Goal: Task Accomplishment & Management: Manage account settings

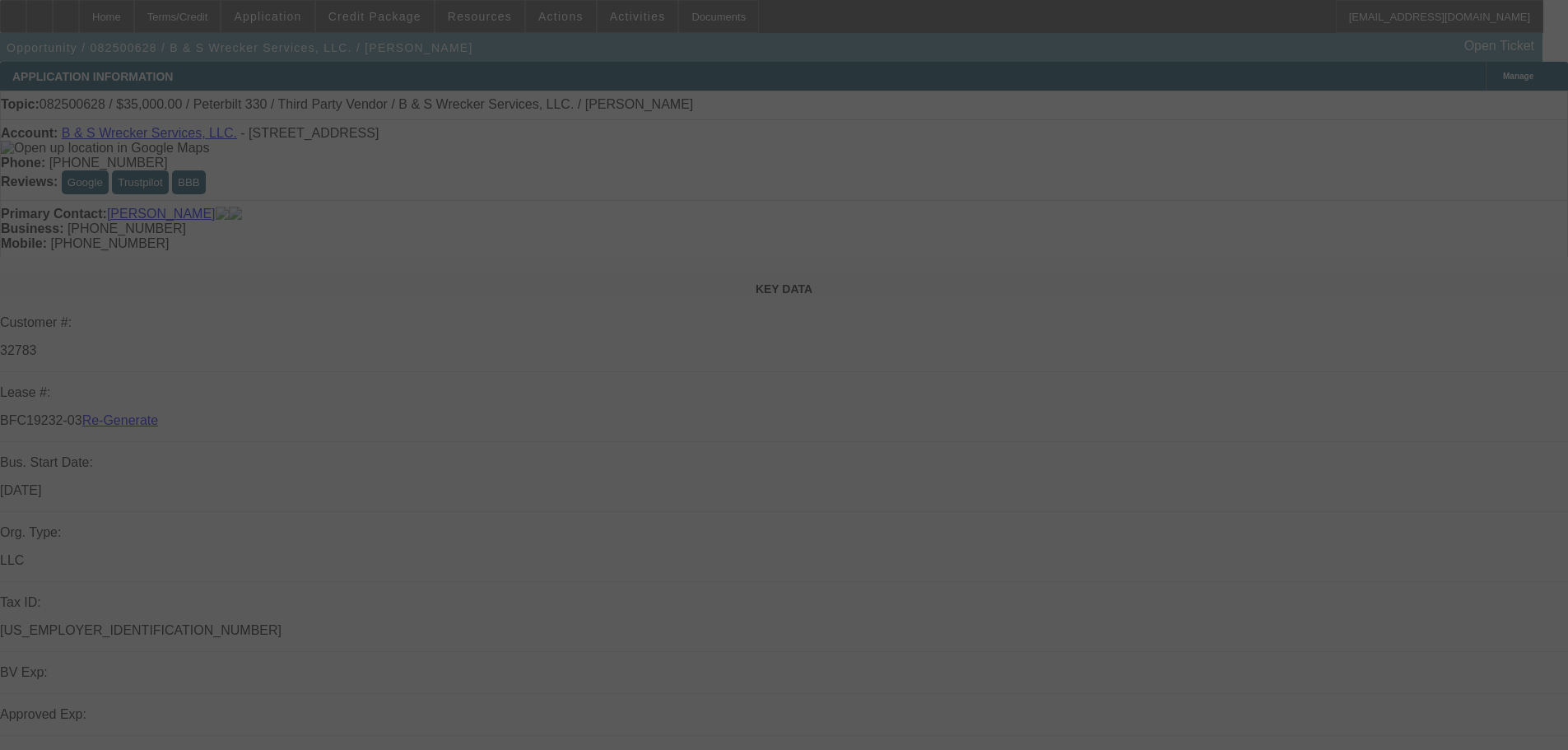
select select "3"
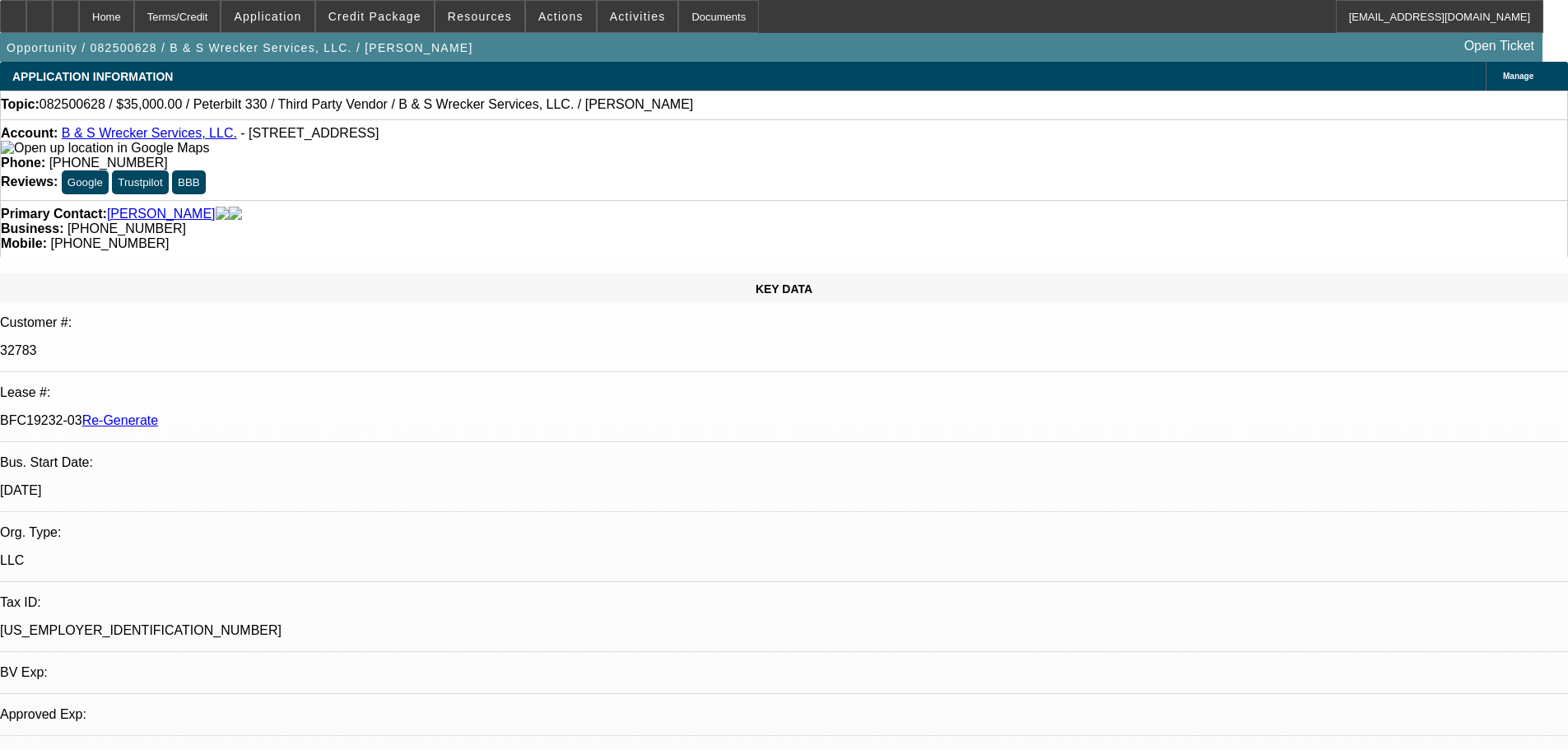
select select "0"
select select "6"
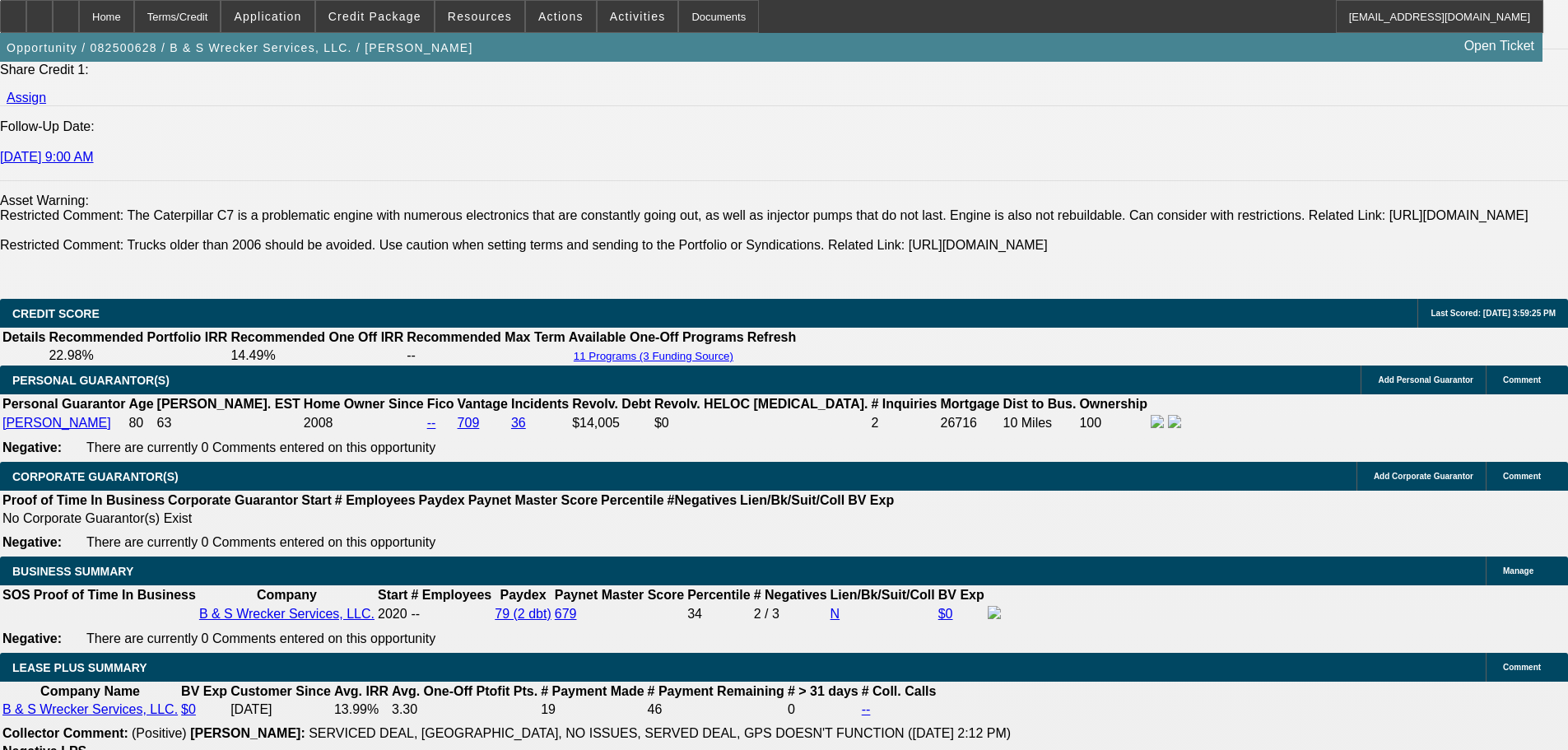
scroll to position [2305, 0]
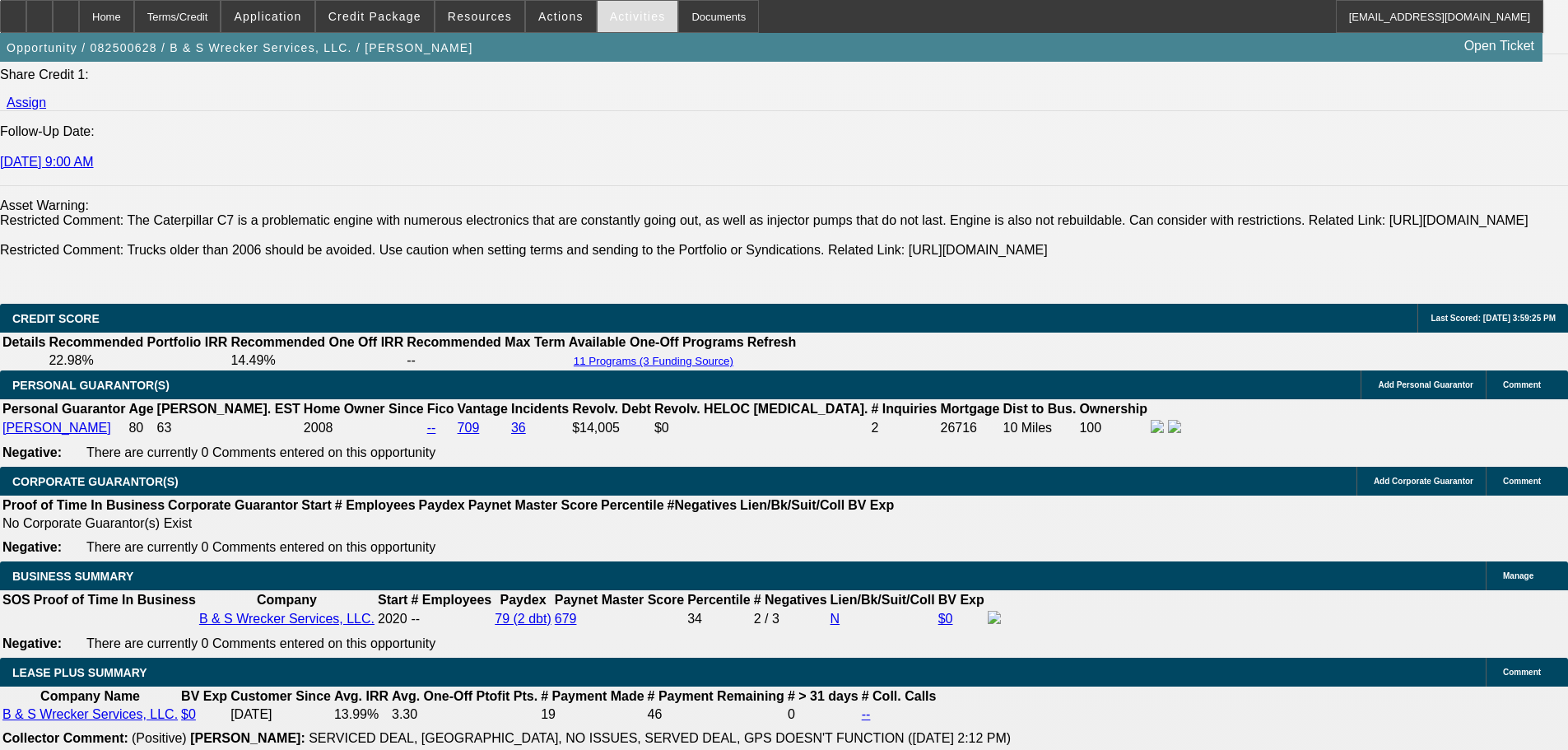
click at [598, 0] on div "Activities" at bounding box center [637, 17] width 82 height 33
click at [611, 17] on span "Activities" at bounding box center [638, 17] width 56 height 13
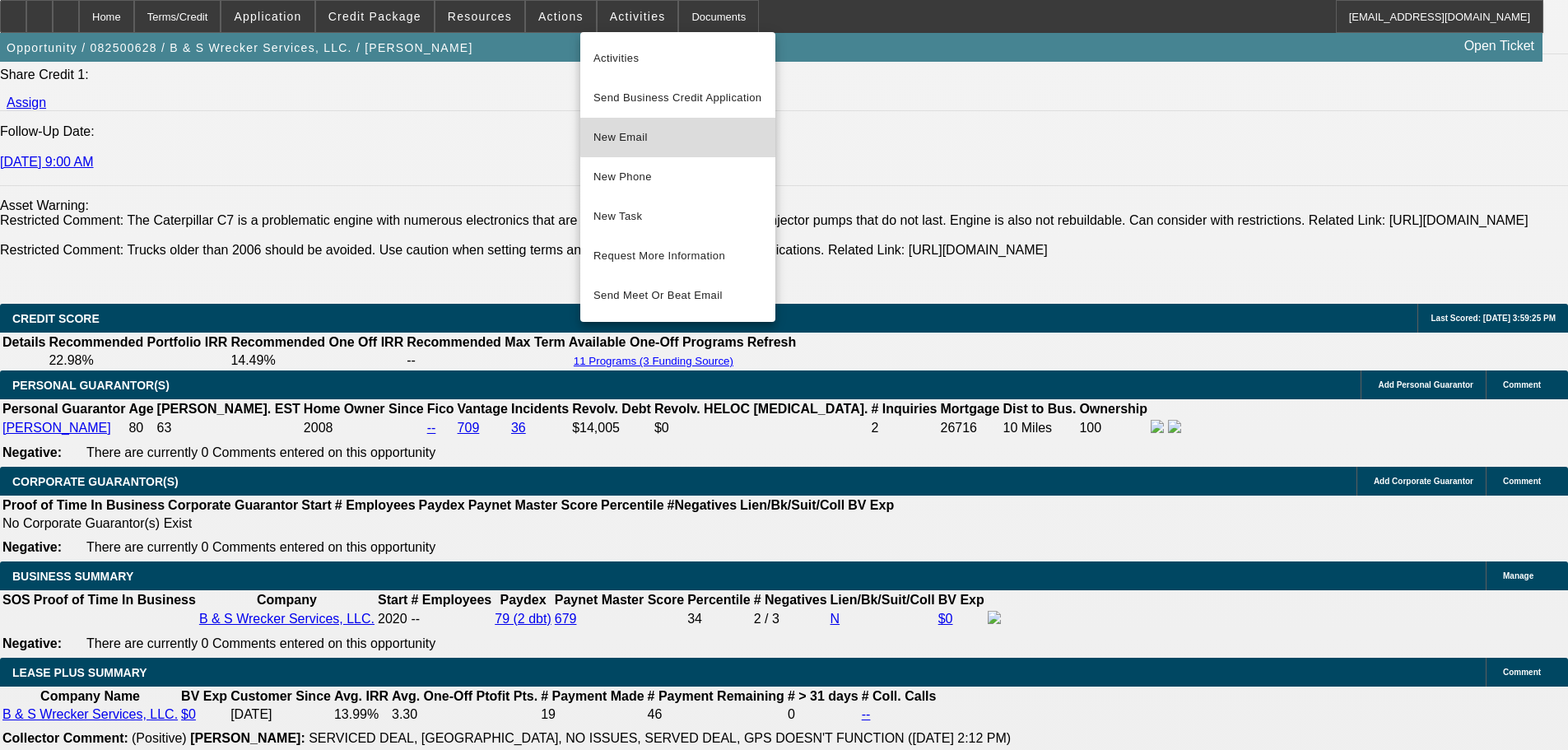
click at [689, 132] on span "New Email" at bounding box center [678, 137] width 169 height 20
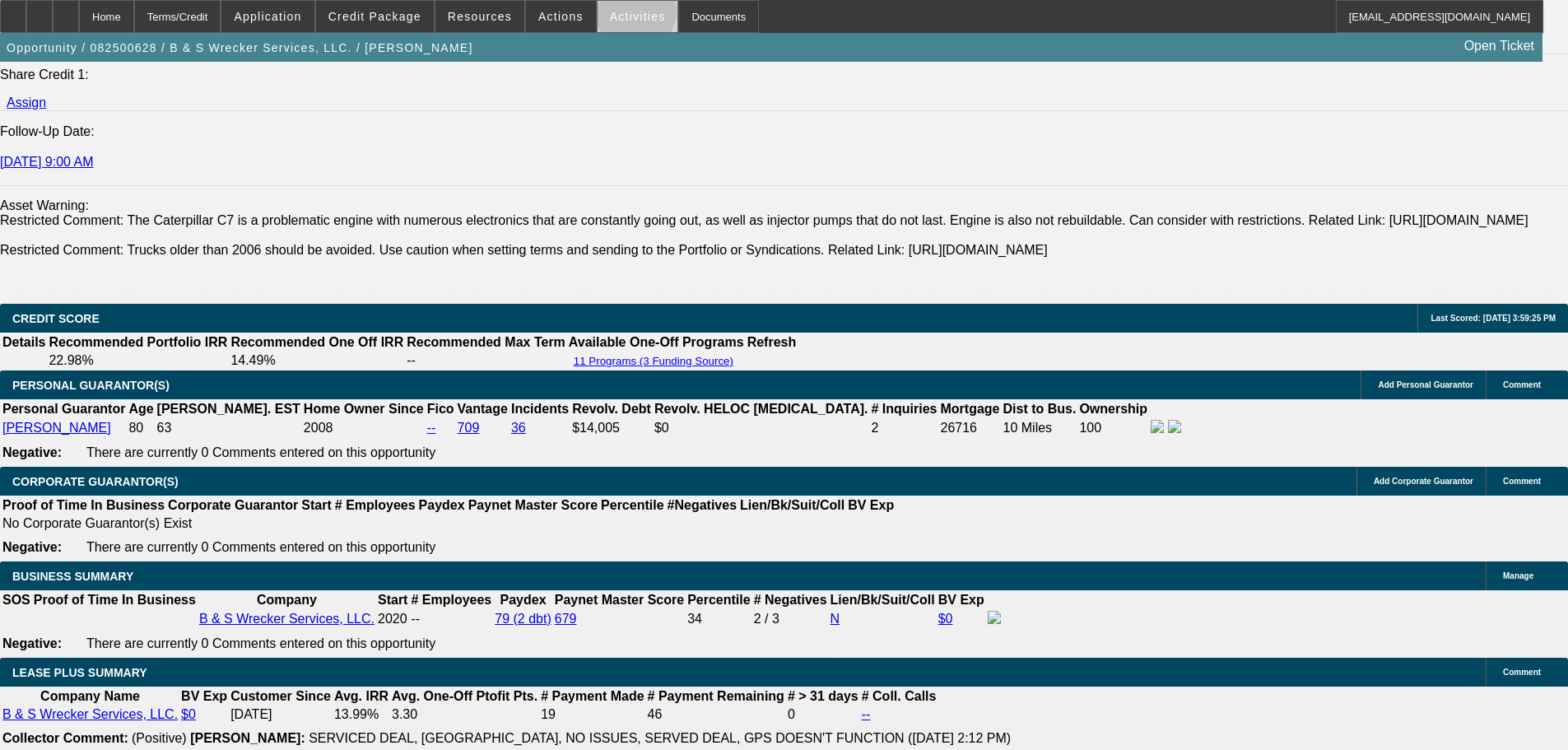
click at [619, 16] on span "Activities" at bounding box center [638, 17] width 56 height 13
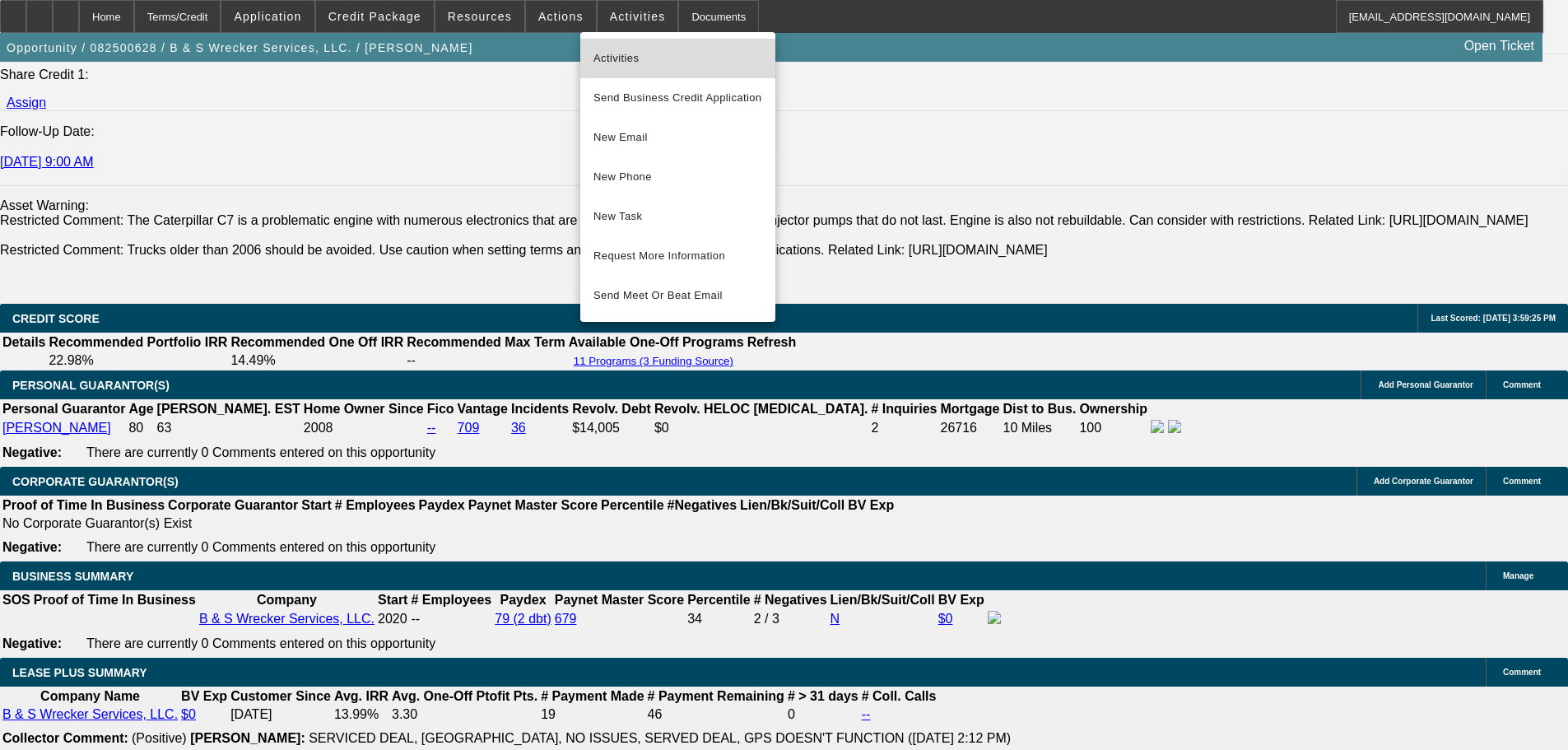
click at [630, 62] on span "Activities" at bounding box center [678, 59] width 169 height 20
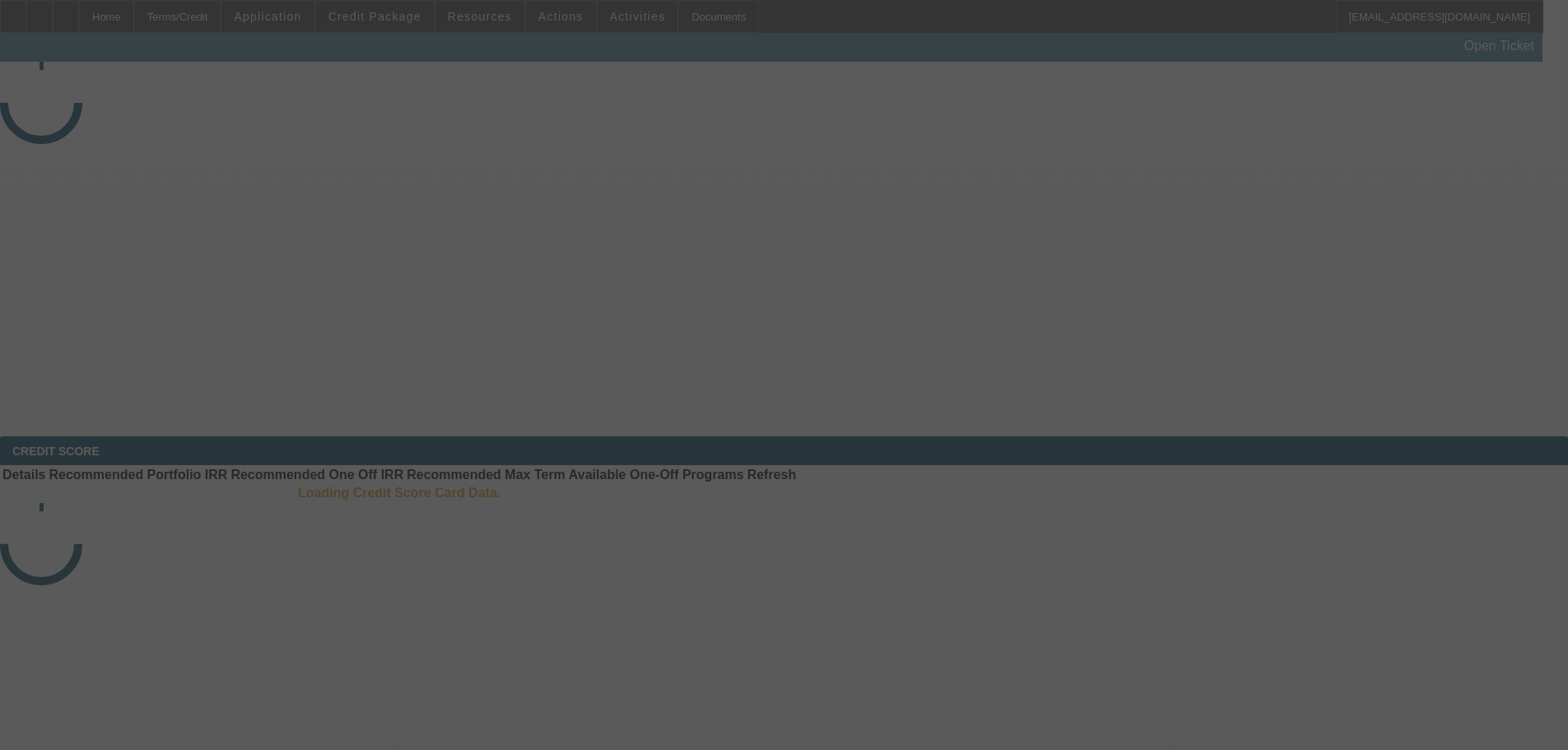
select select "3"
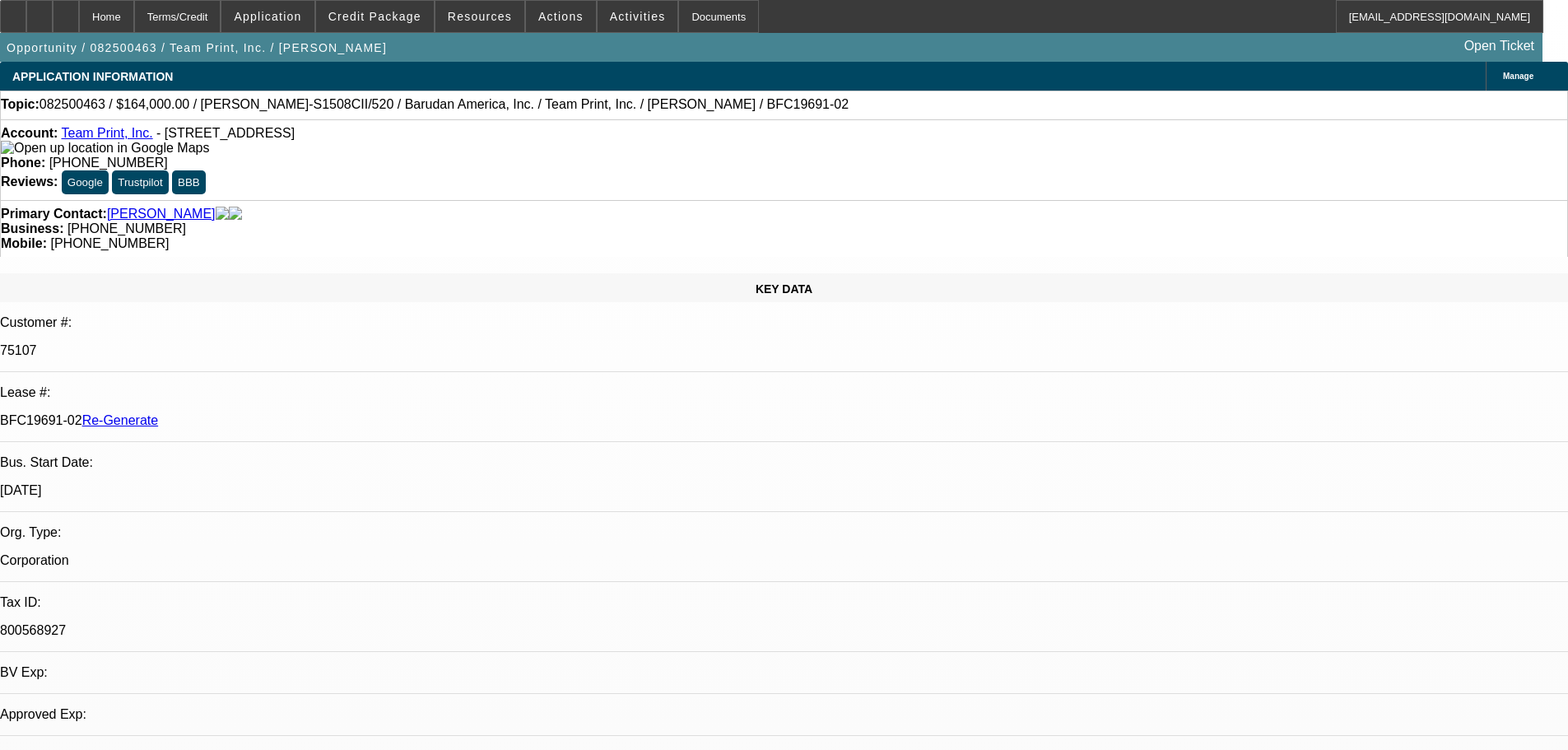
select select "0"
select select "2"
click at [604, 27] on span at bounding box center [637, 17] width 80 height 40
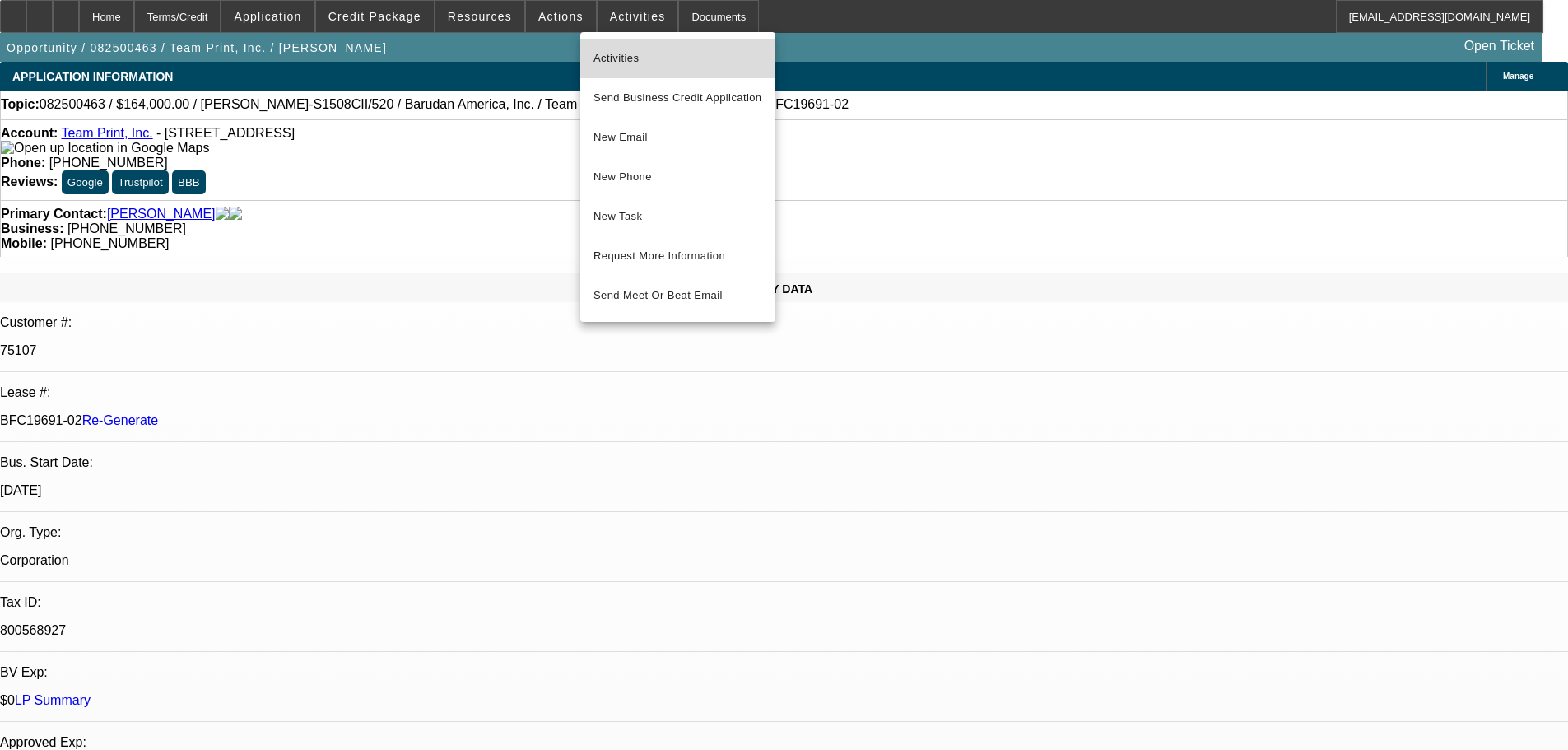
click at [616, 62] on span "Activities" at bounding box center [678, 59] width 169 height 20
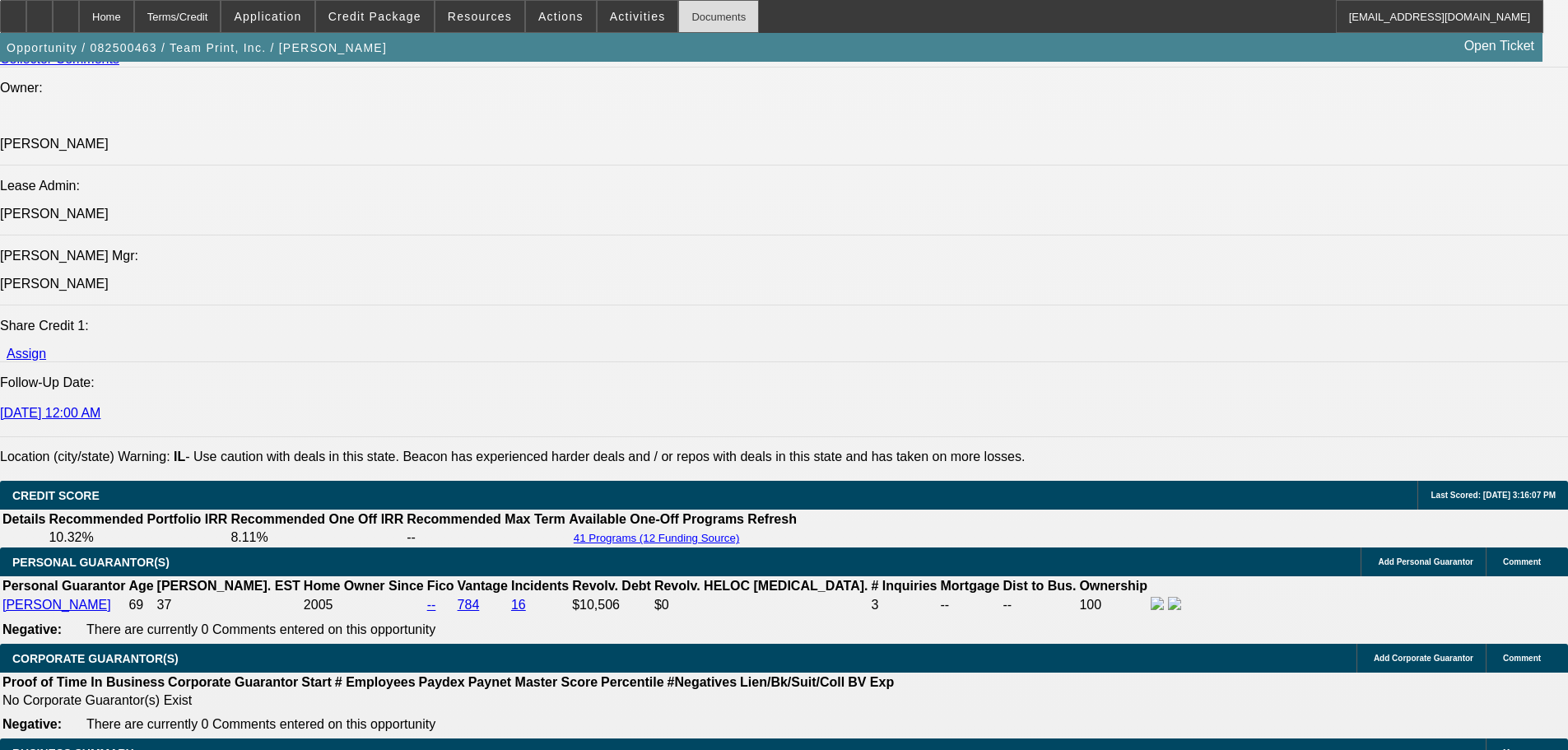
scroll to position [2058, 0]
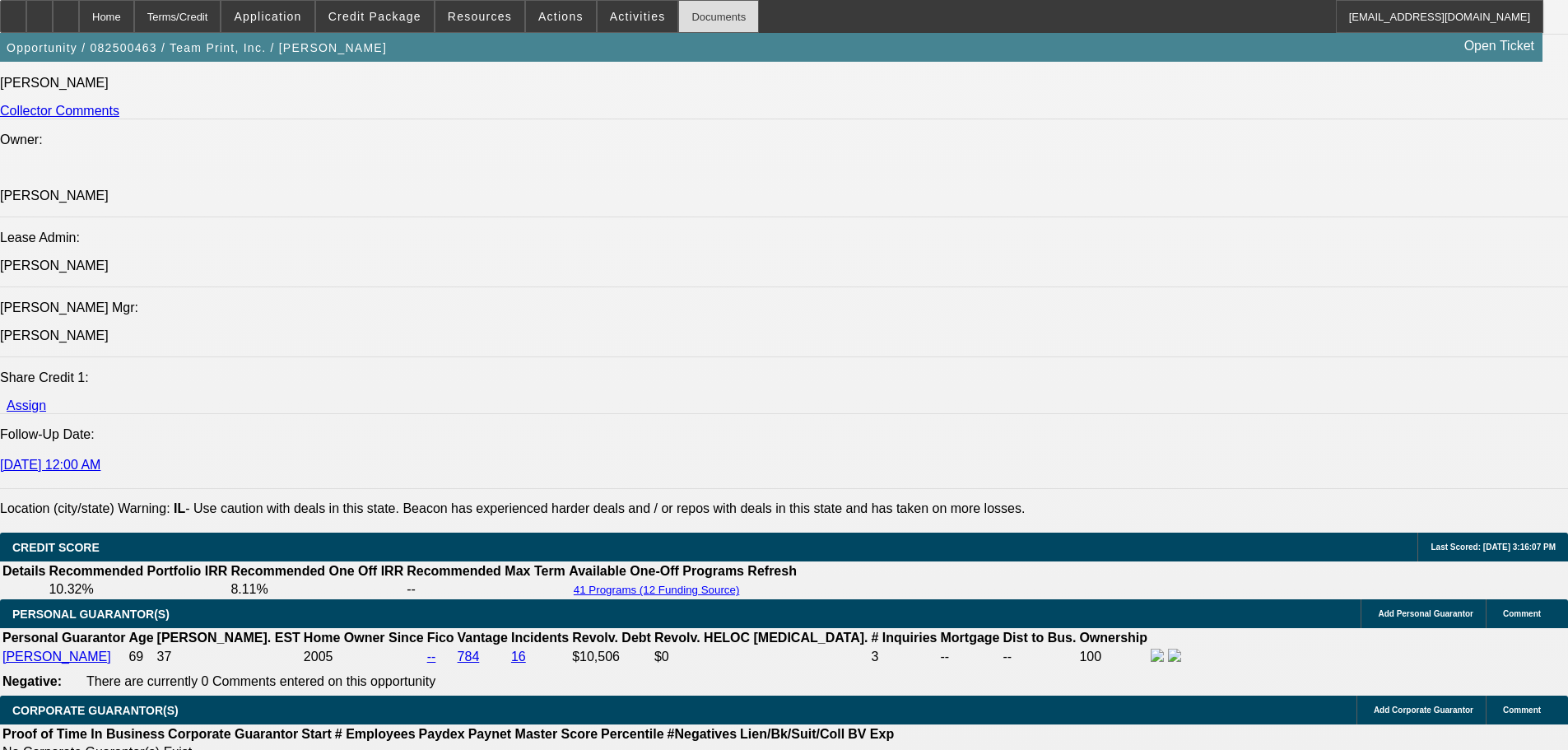
click at [681, 26] on div "Documents" at bounding box center [717, 17] width 80 height 33
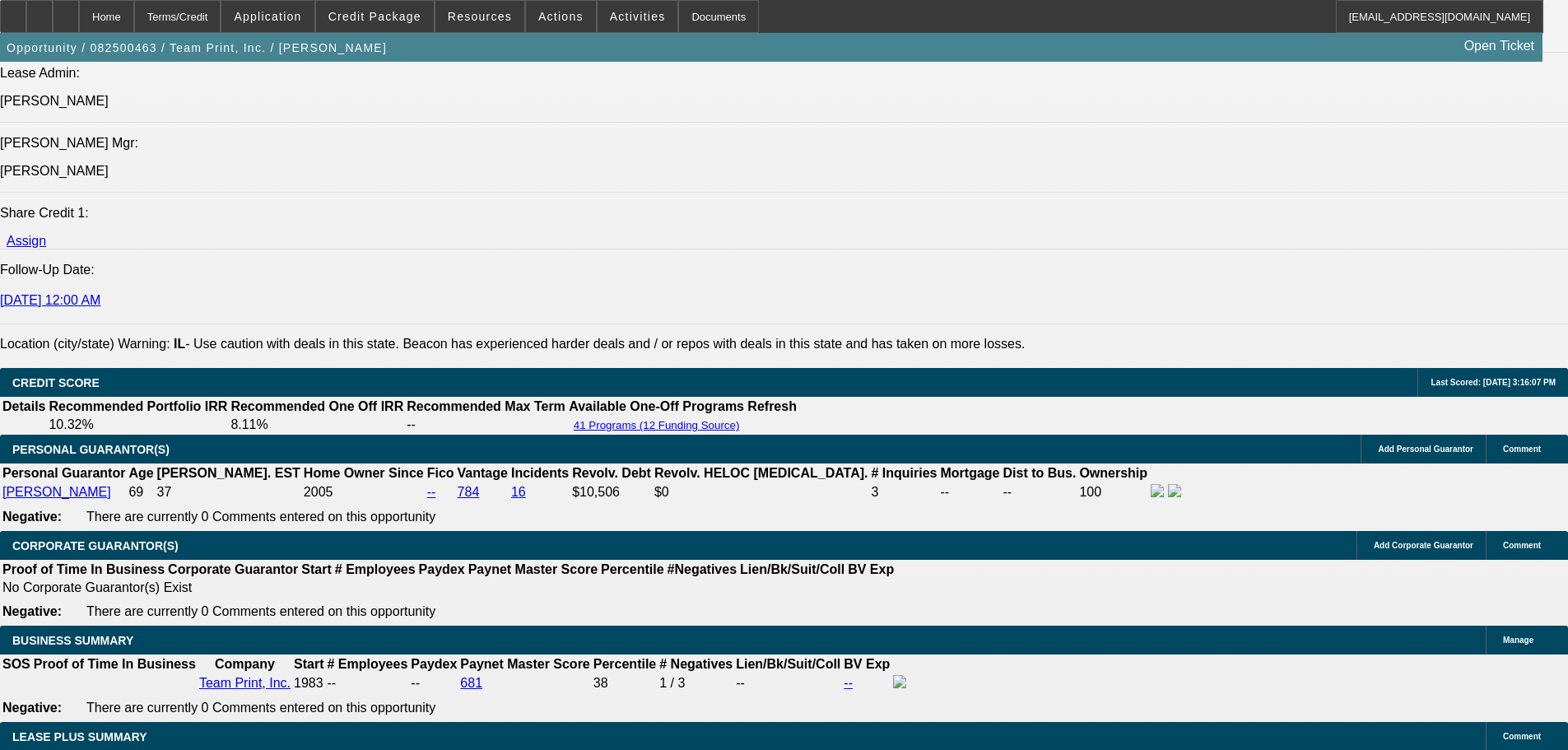
scroll to position [2552, 0]
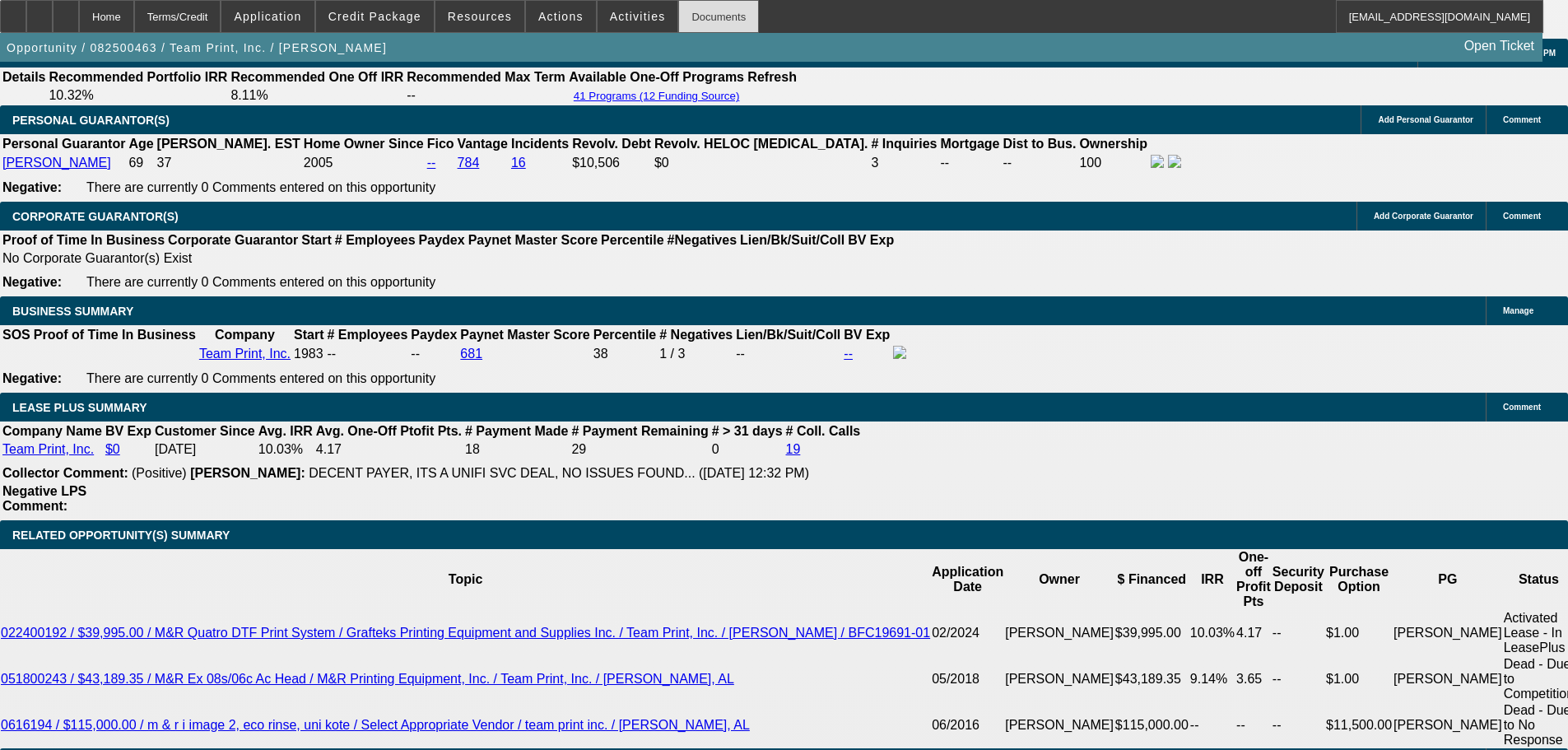
click at [678, 6] on div "Documents" at bounding box center [717, 17] width 80 height 33
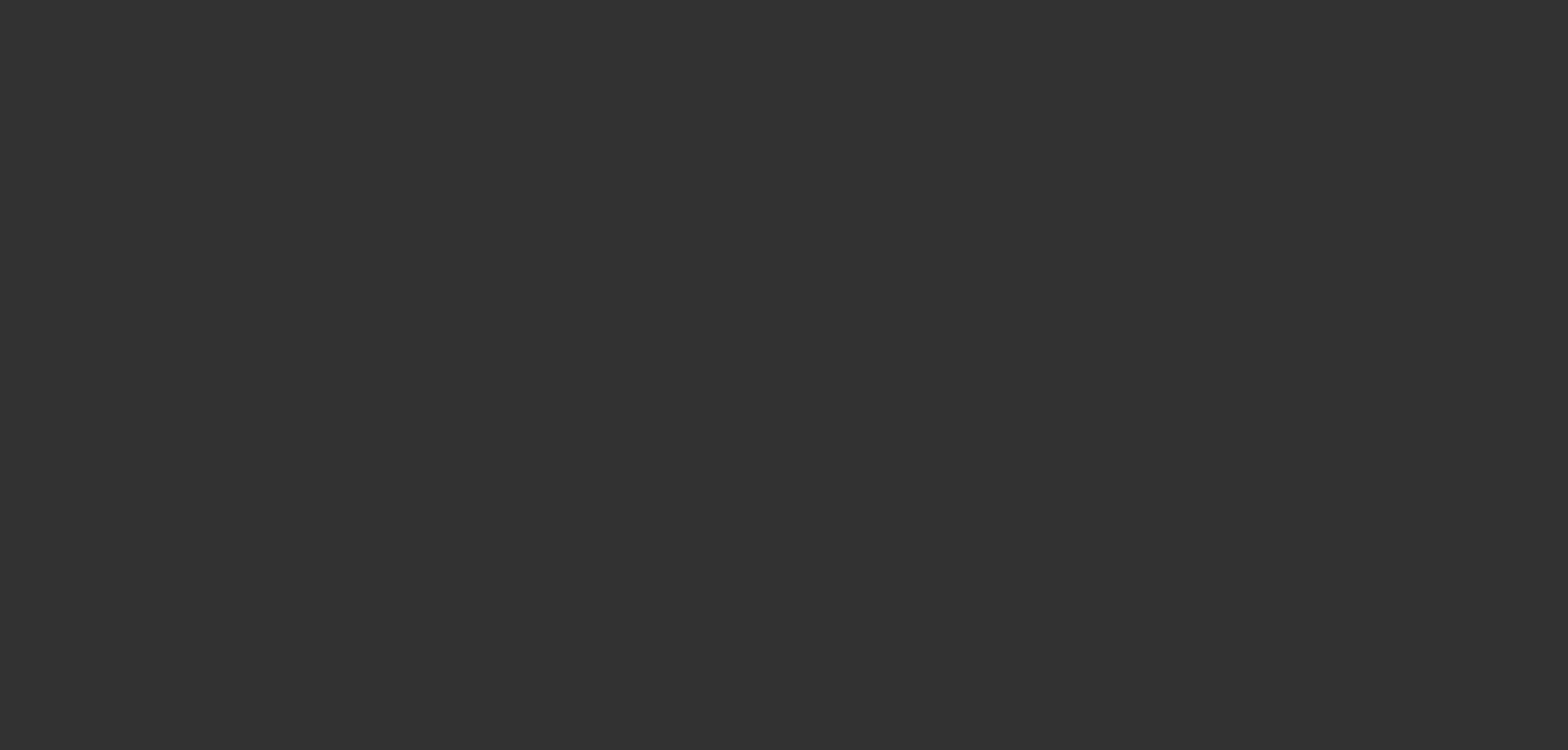
select select "3"
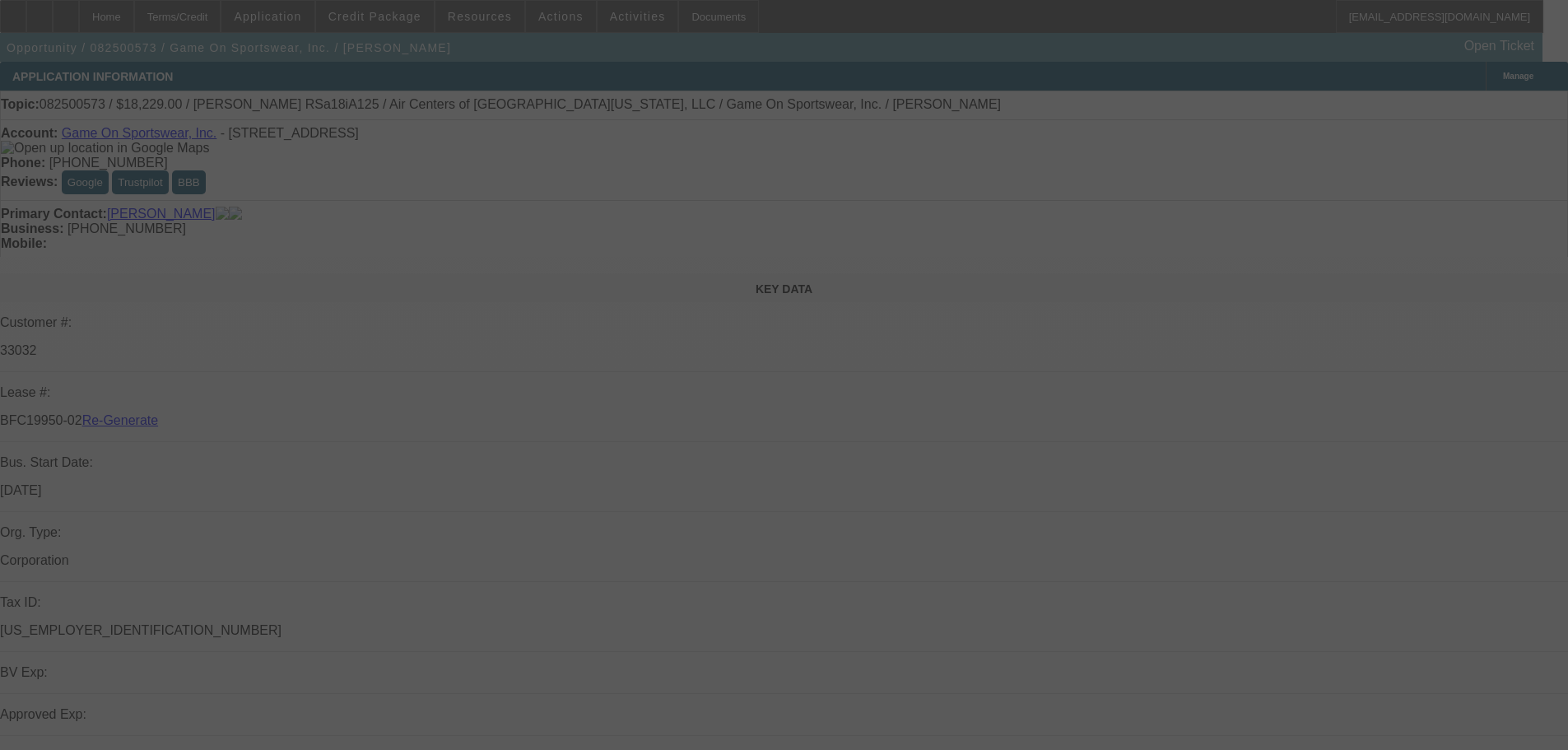
select select "0"
select select "6"
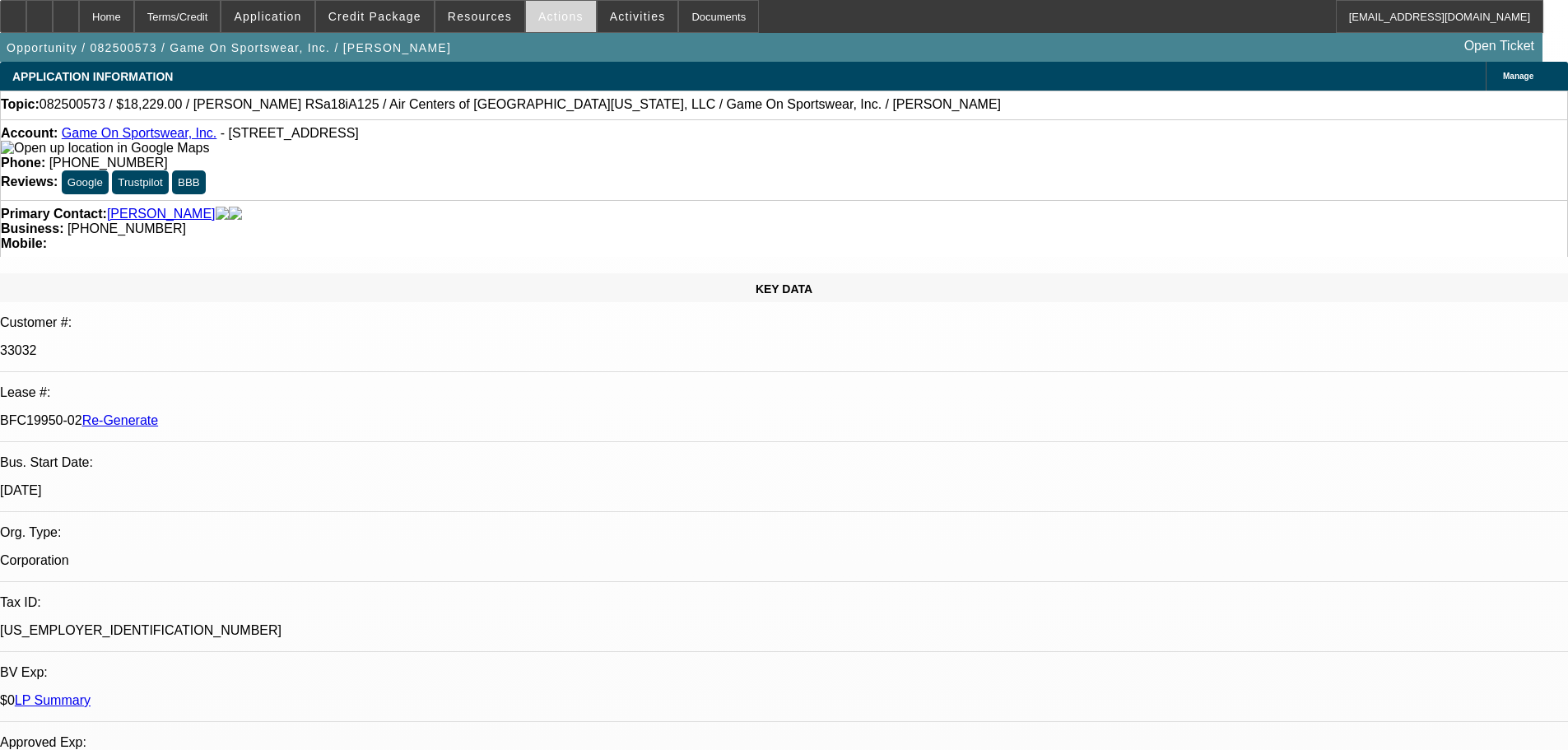
click at [552, 22] on span "Actions" at bounding box center [560, 17] width 46 height 13
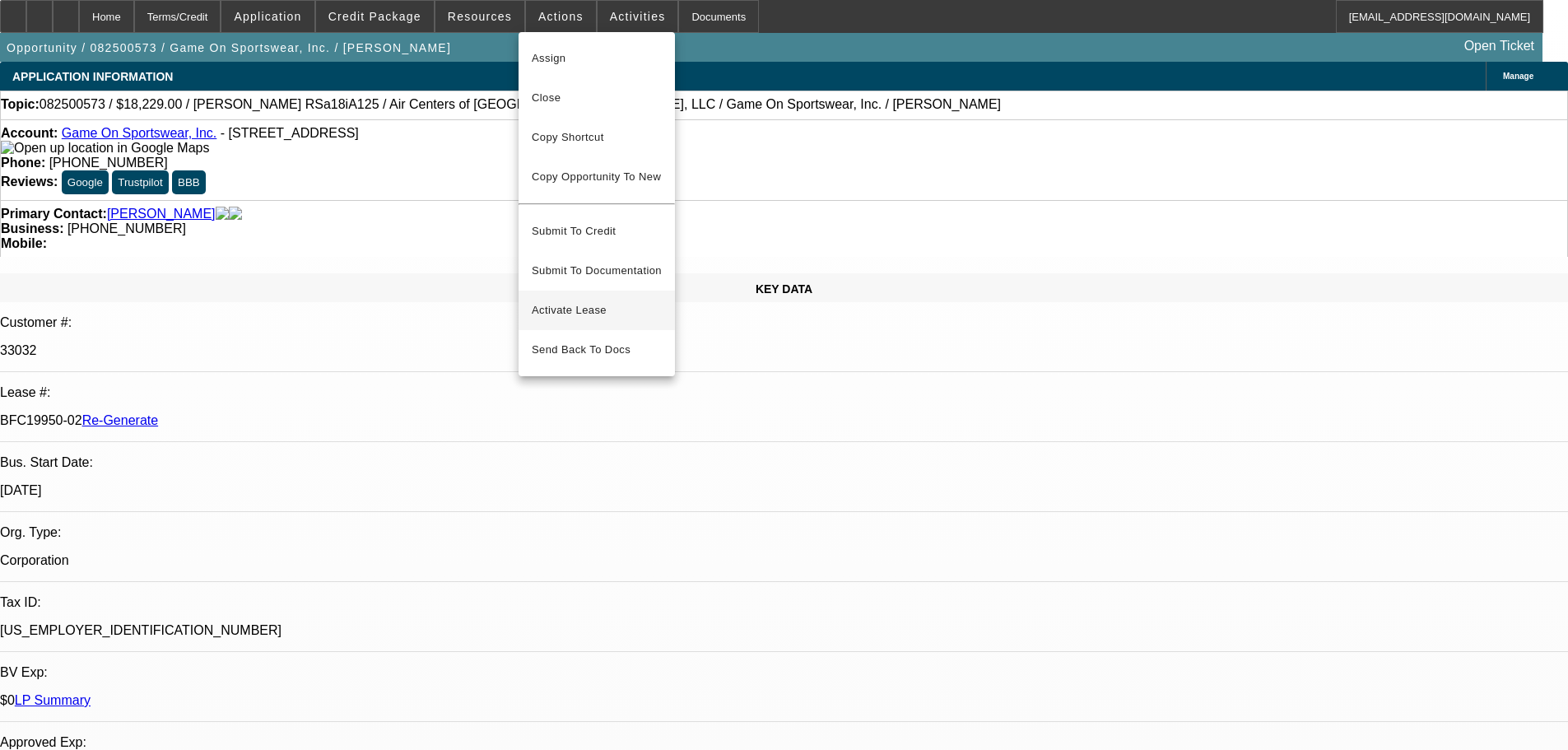
click at [564, 291] on button "Activate Lease" at bounding box center [597, 310] width 156 height 40
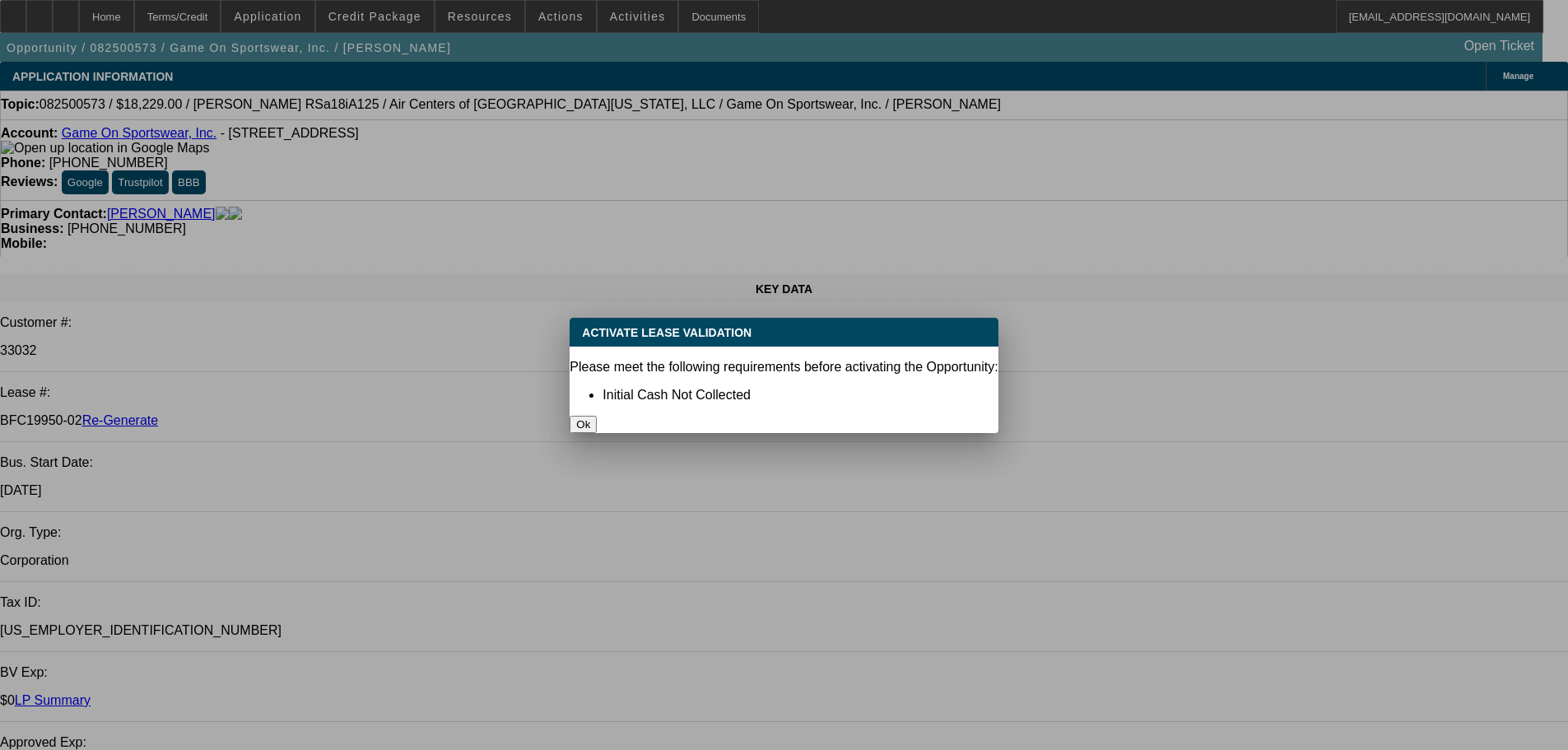
click at [597, 416] on button "Ok" at bounding box center [583, 424] width 27 height 17
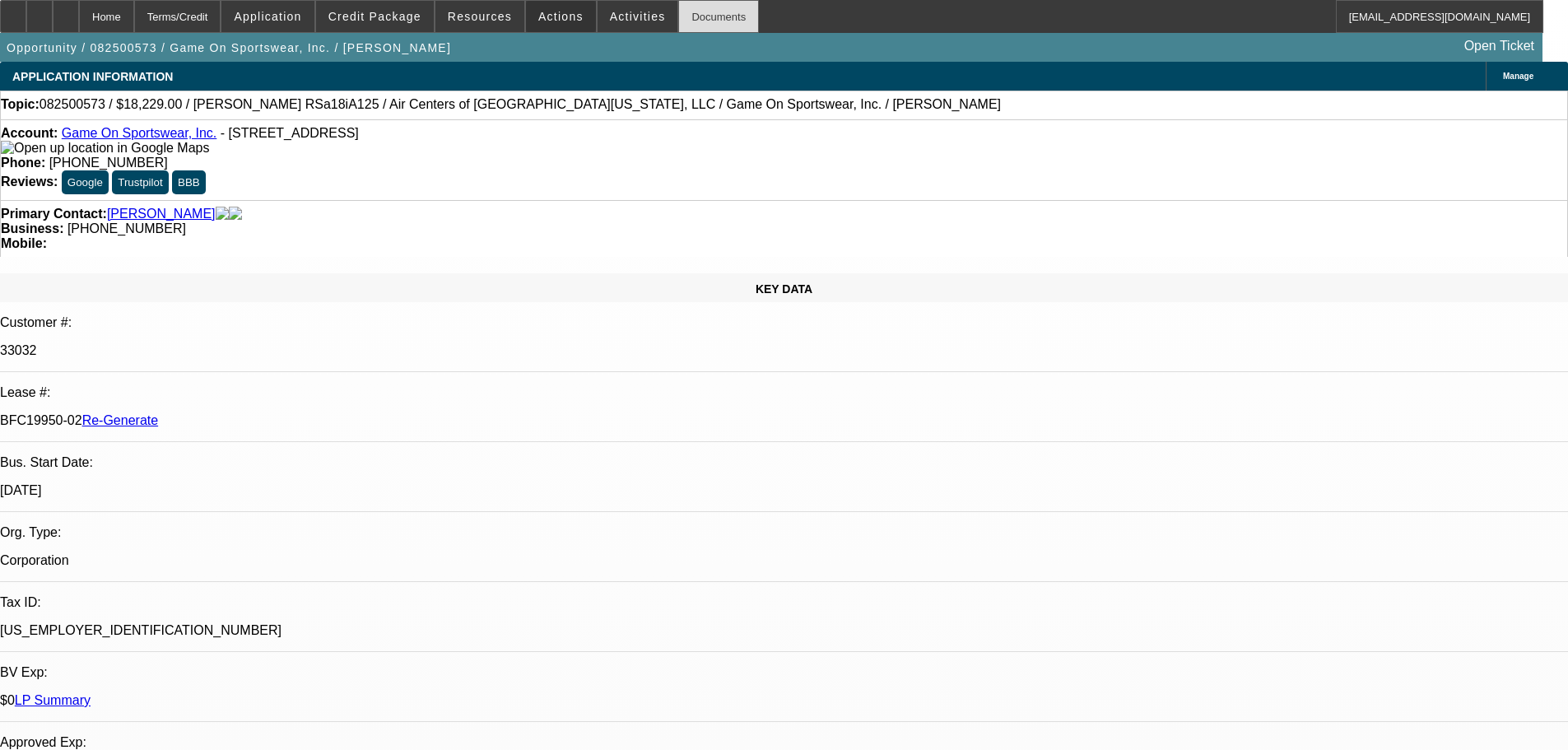
click at [700, 13] on div "Documents" at bounding box center [717, 17] width 80 height 33
click at [561, 8] on span at bounding box center [560, 17] width 70 height 40
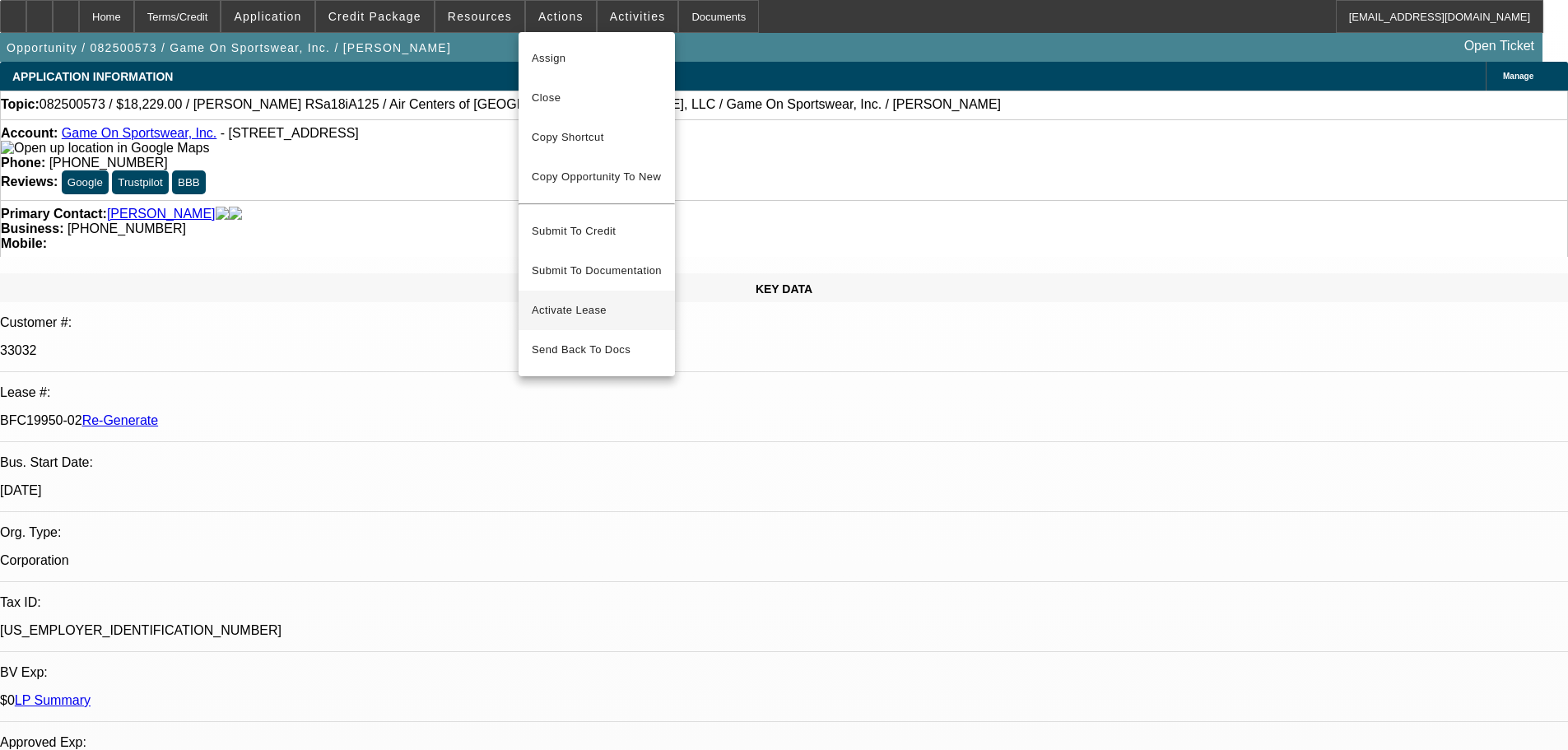
click at [604, 300] on span "Activate Lease" at bounding box center [596, 310] width 130 height 20
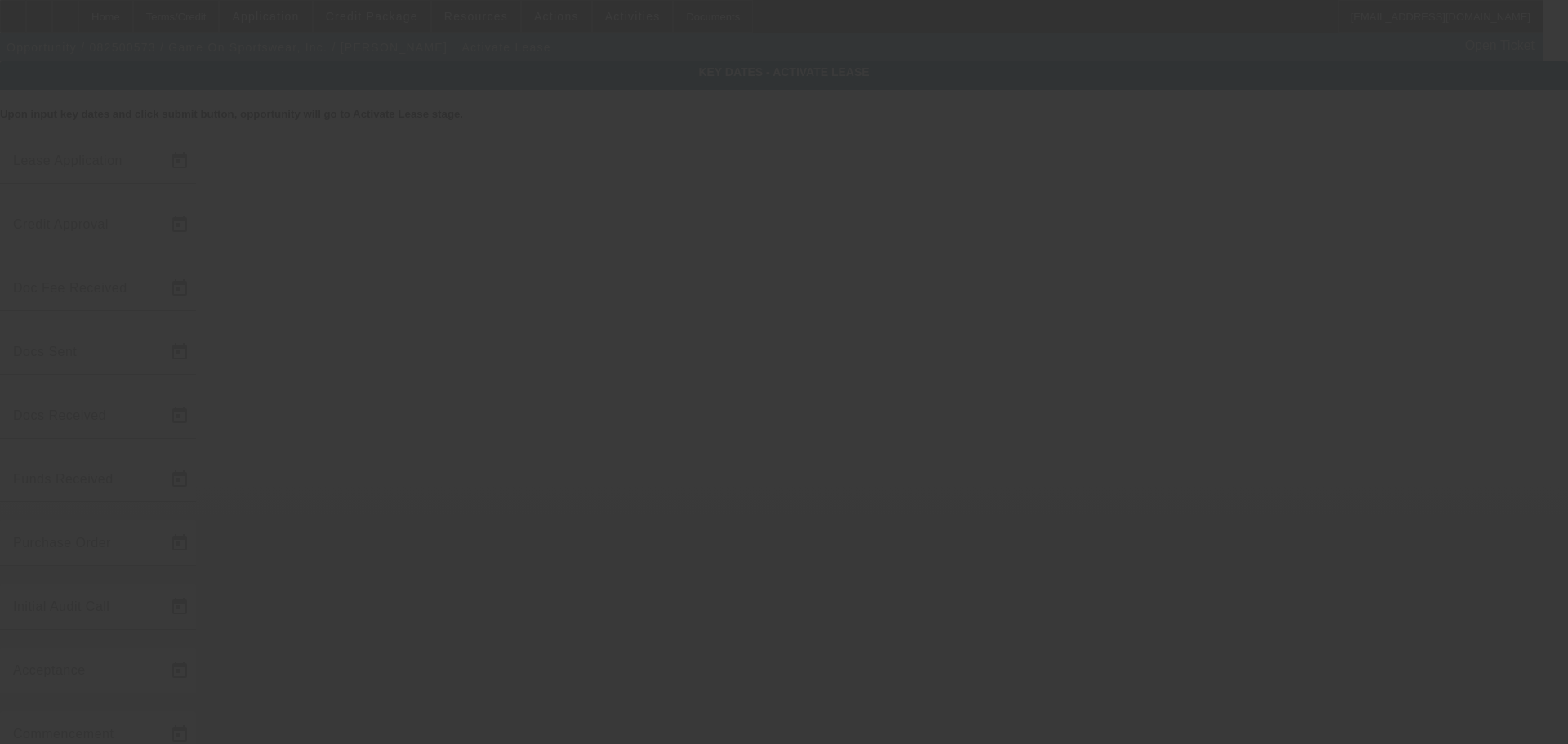
click at [1258, 678] on div at bounding box center [784, 372] width 1568 height 744
type input "8/21/2025"
type input "9/4/2025"
type input "9/8/2025"
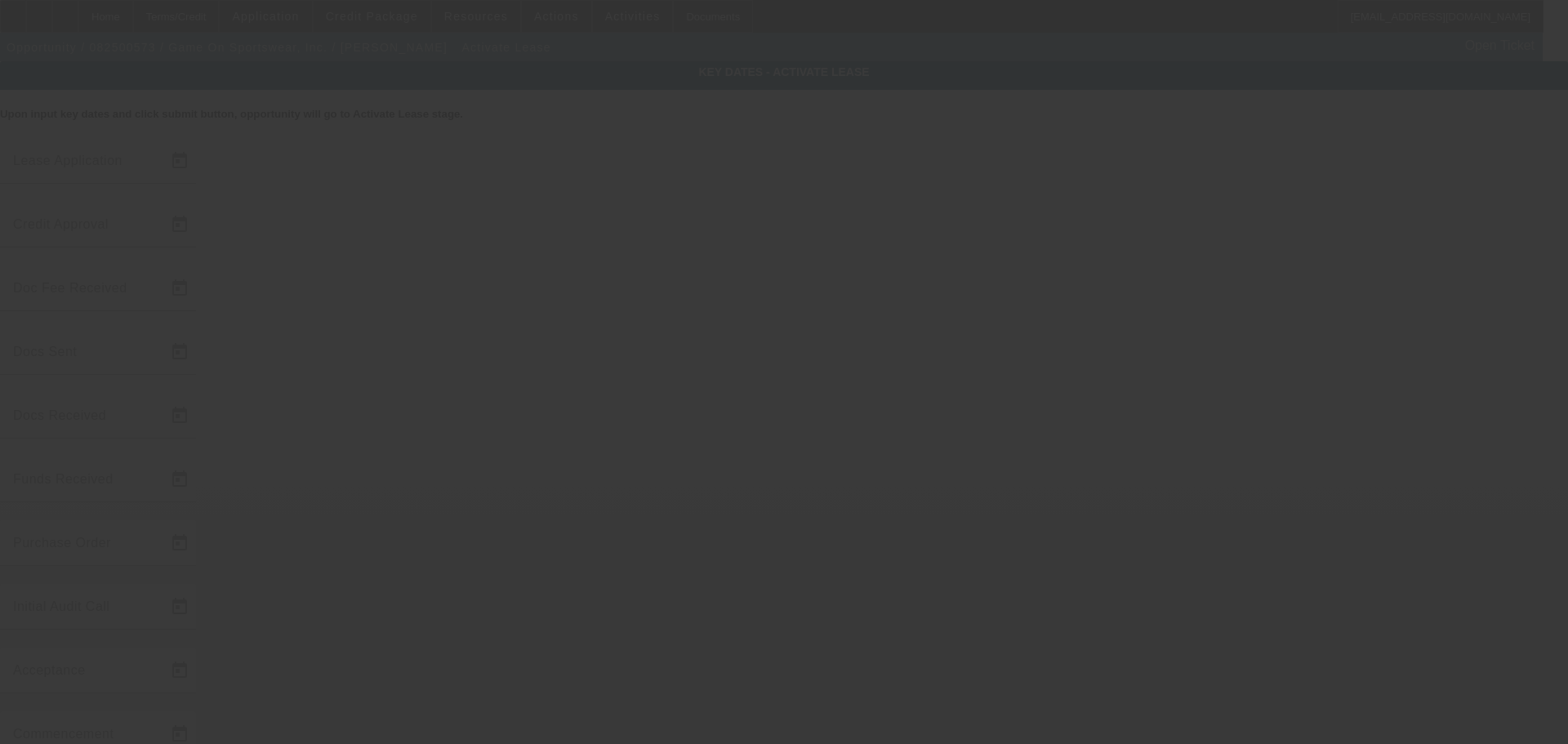
type input "9/15/2025"
type input "9/16/2025"
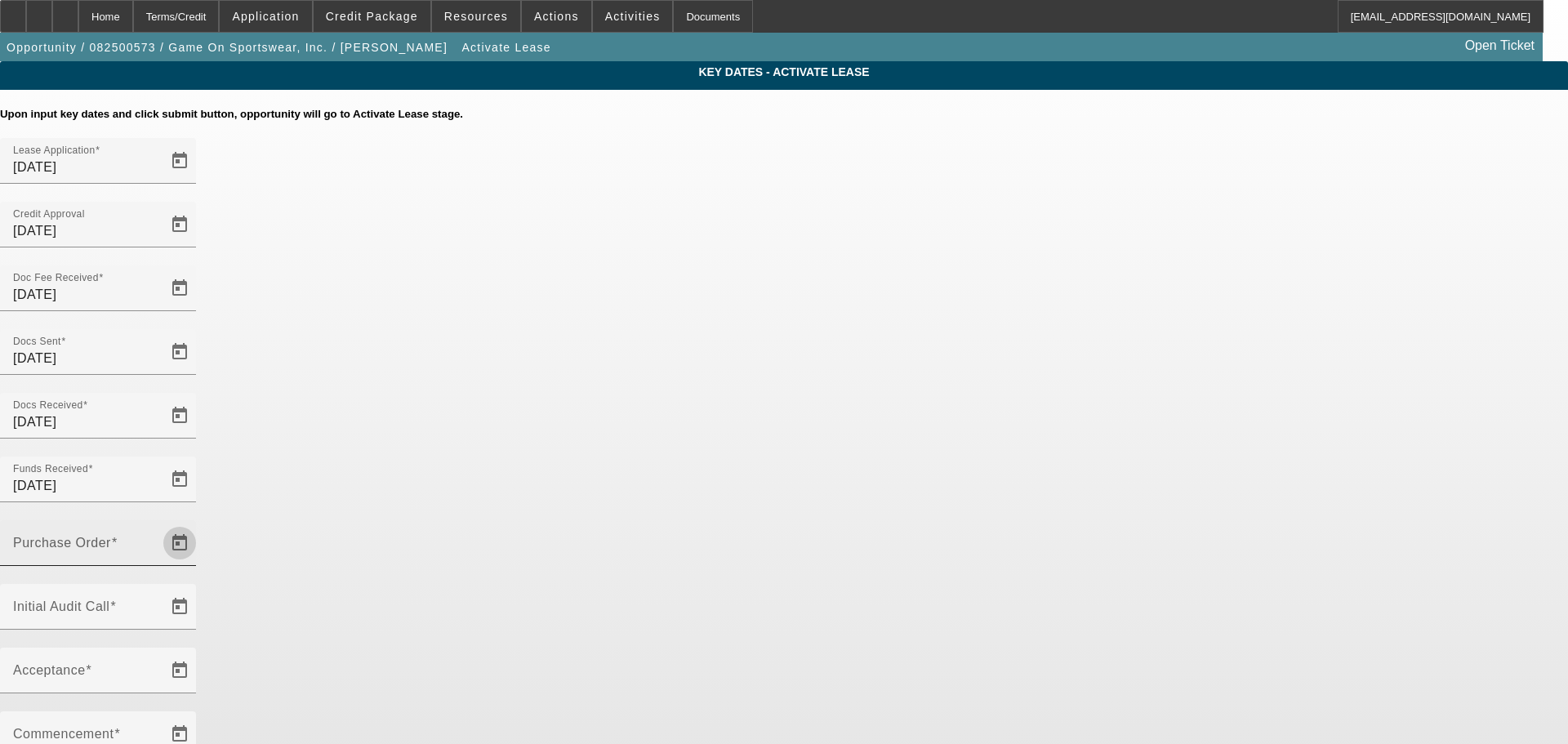
click at [200, 523] on span "Open calendar" at bounding box center [180, 543] width 39 height 39
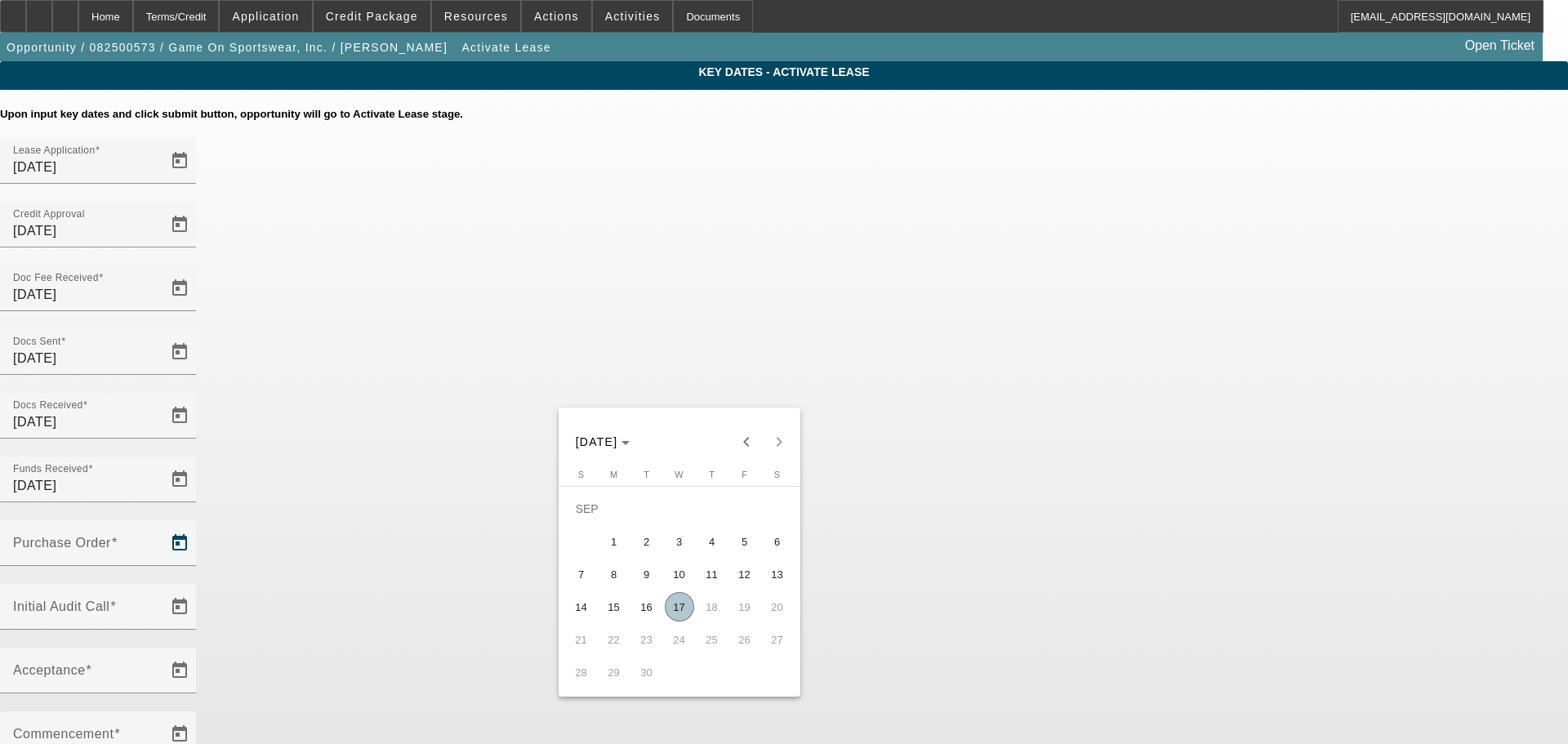
click at [658, 627] on button "23" at bounding box center [647, 640] width 33 height 33
click at [651, 618] on span "16" at bounding box center [647, 607] width 30 height 30
type input "9/16/2025"
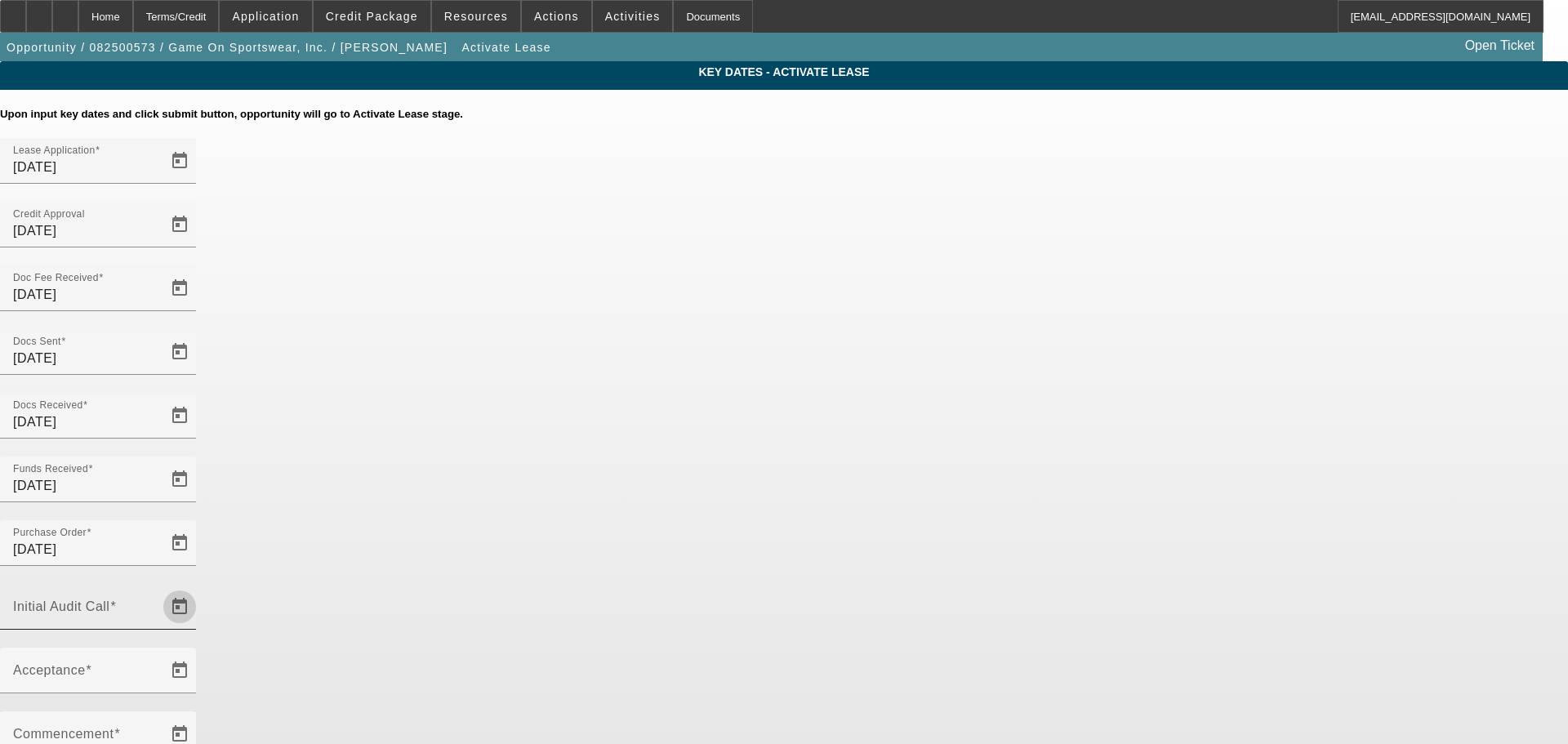
click at [200, 587] on span "Open calendar" at bounding box center [180, 607] width 39 height 39
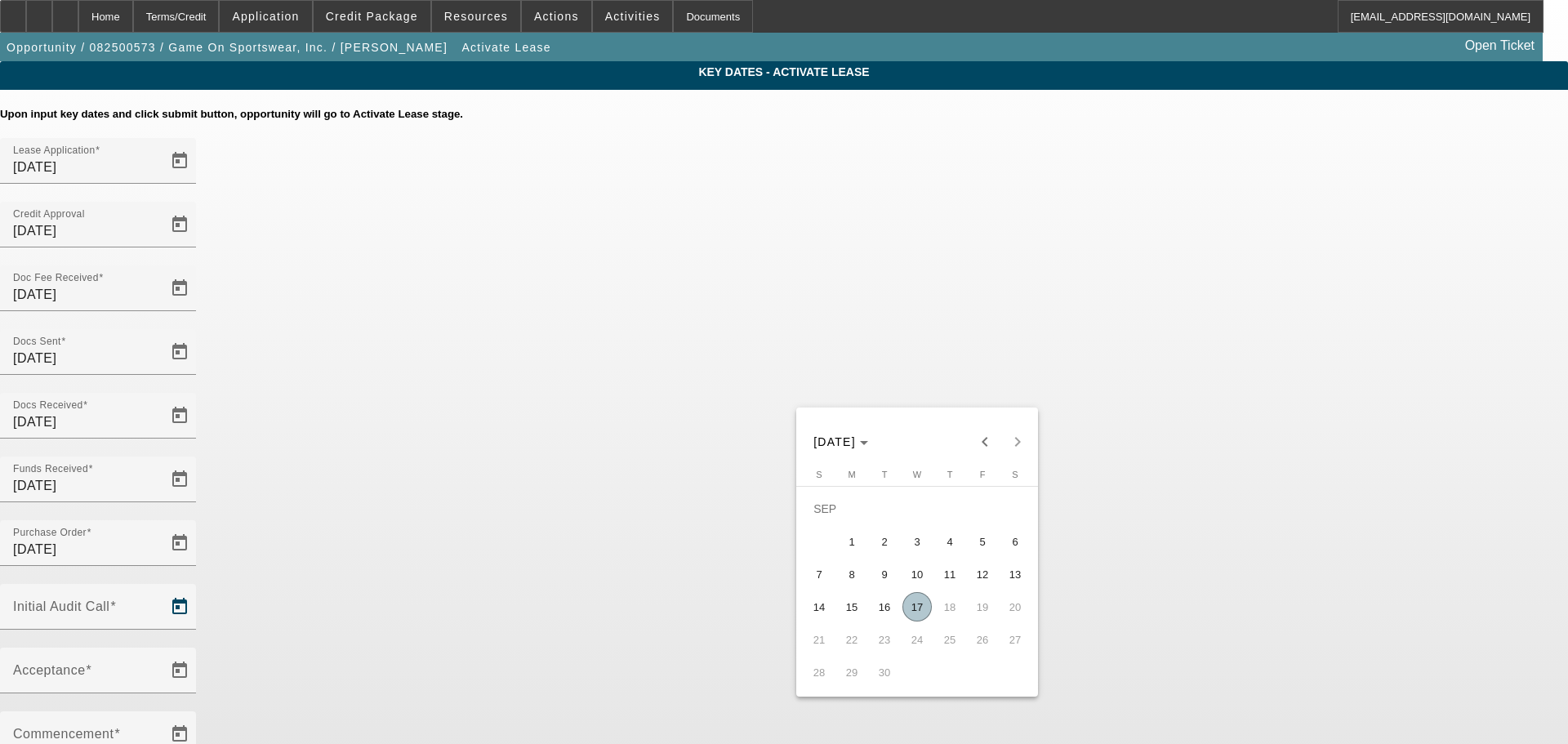
click at [918, 610] on span "17" at bounding box center [917, 607] width 30 height 30
type input "9/17/2025"
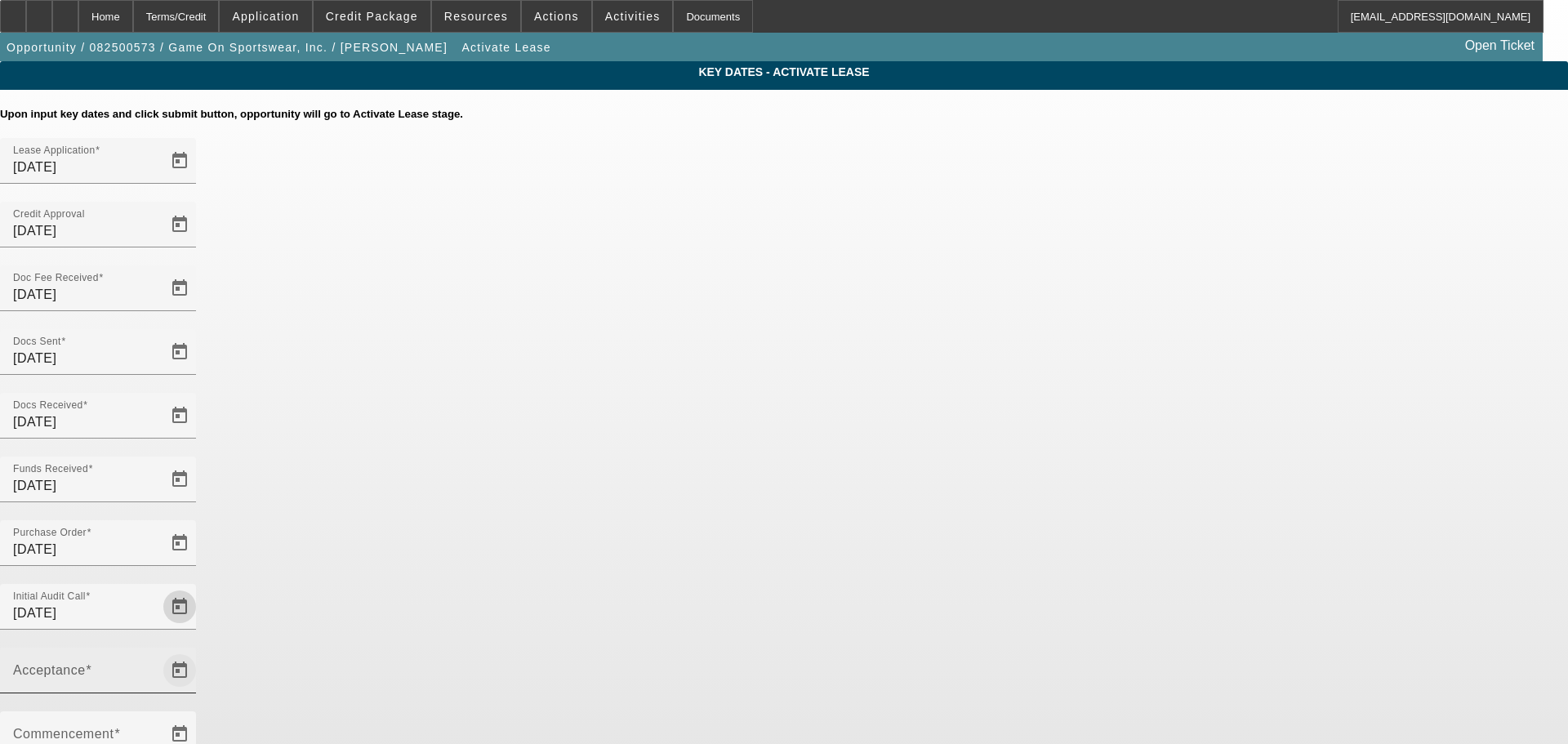
click at [200, 651] on span "Open calendar" at bounding box center [180, 671] width 39 height 39
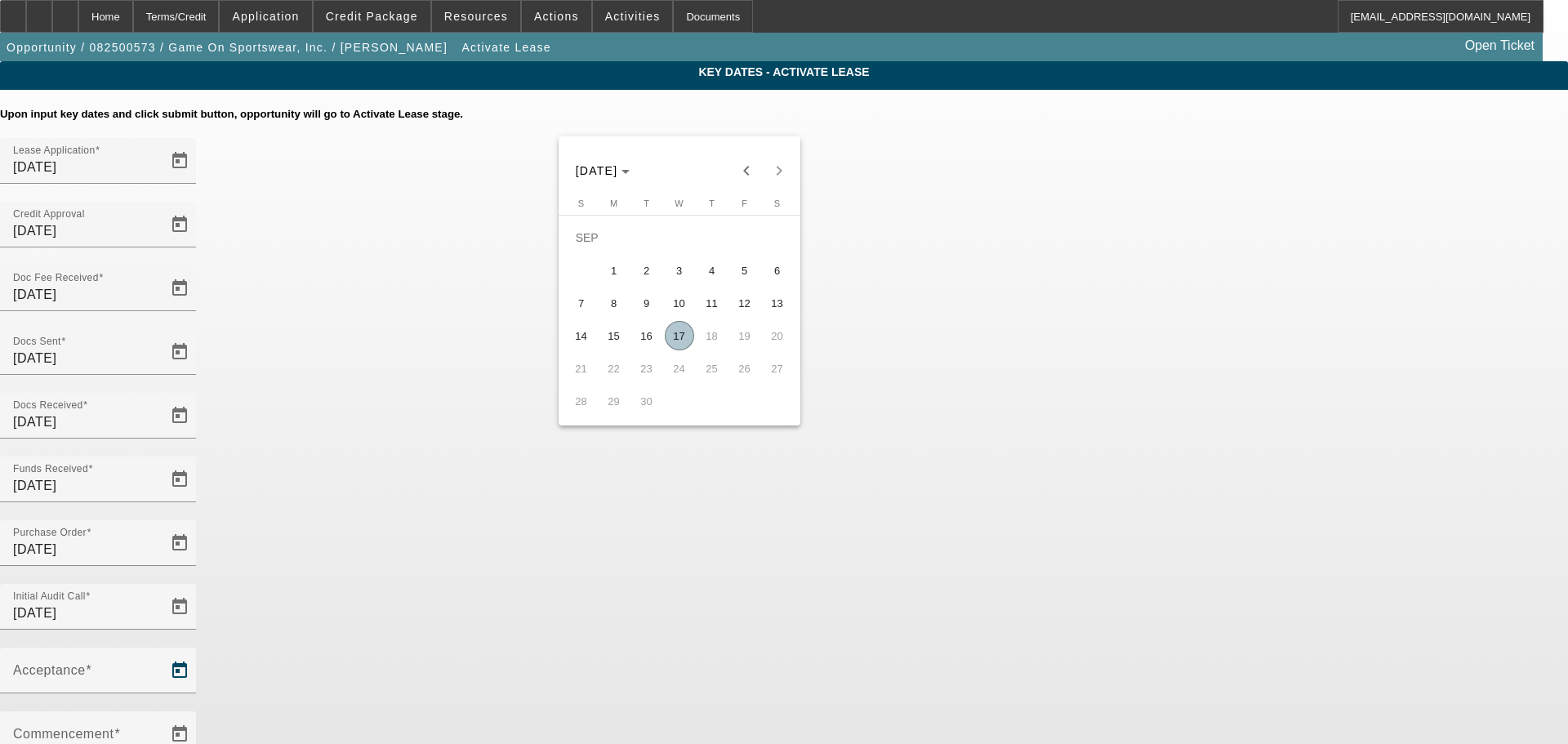
click at [674, 341] on span "17" at bounding box center [680, 336] width 30 height 30
type input "9/17/2025"
type input "10/1/2025"
type input "11/1/2025"
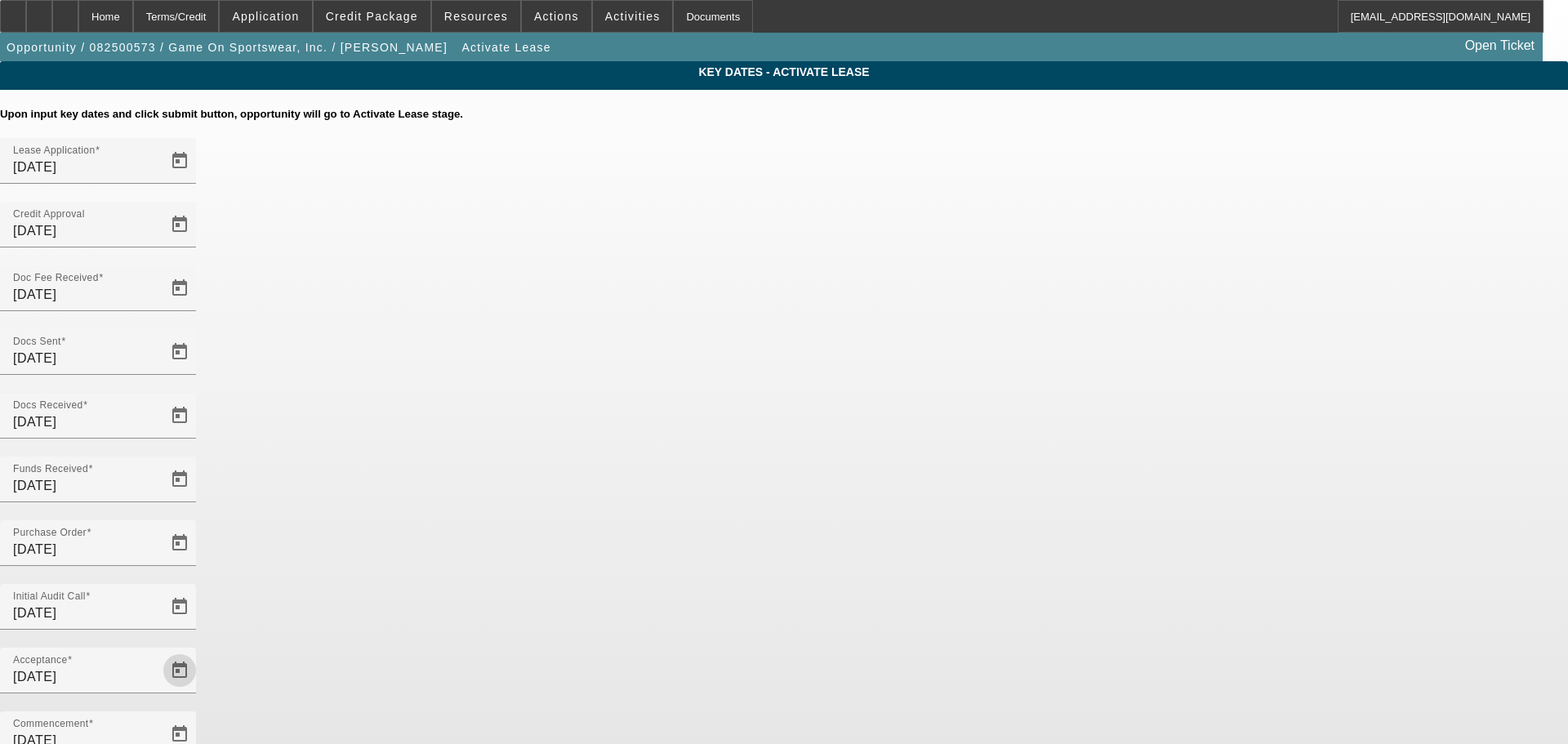
click at [1234, 509] on div "Key Dates - Activate Lease Upon input key dates and click submit button, opport…" at bounding box center [784, 563] width 1568 height 1003
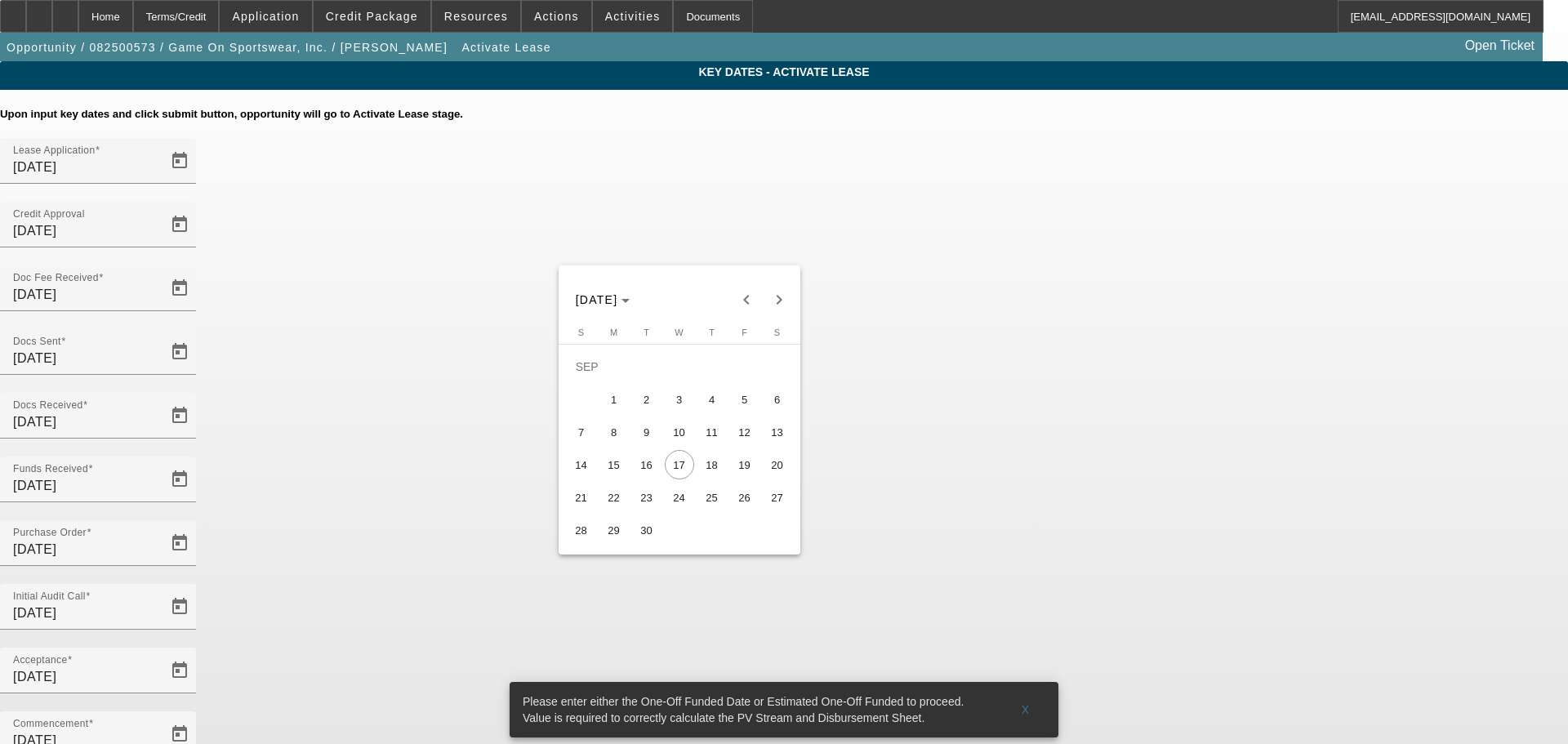
click at [623, 497] on span "22" at bounding box center [614, 498] width 30 height 30
type input "9/22/2025"
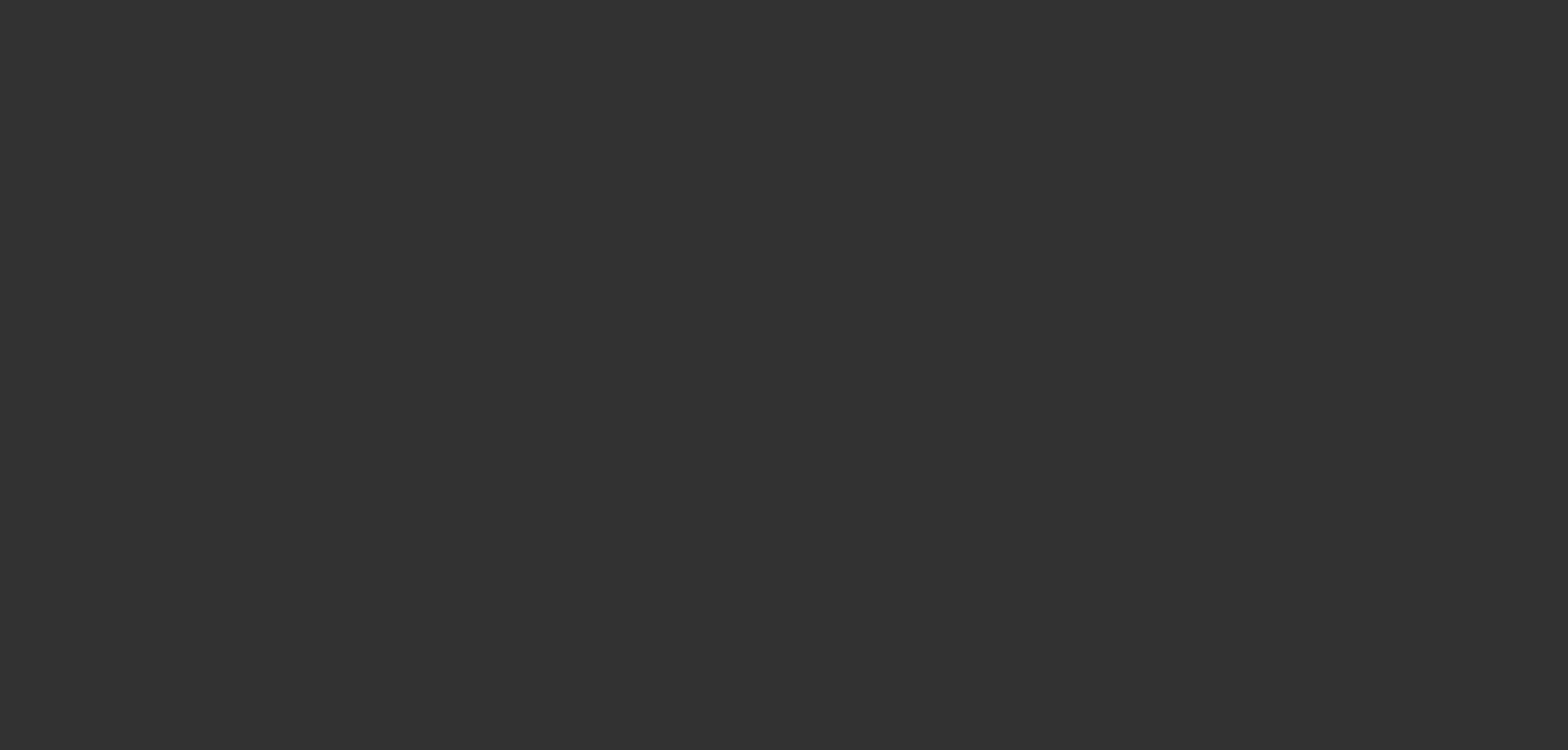
select select "4"
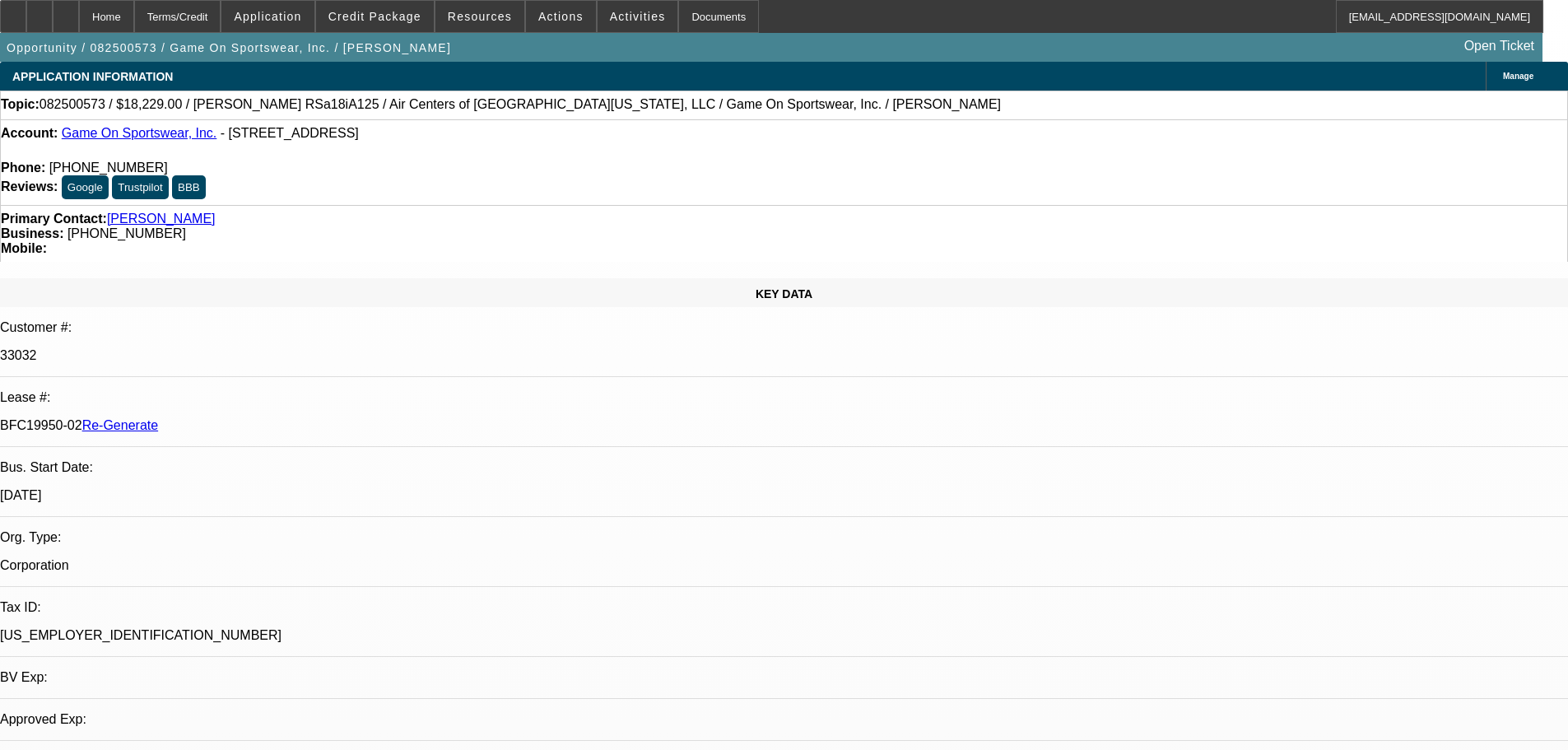
select select "0"
select select "6"
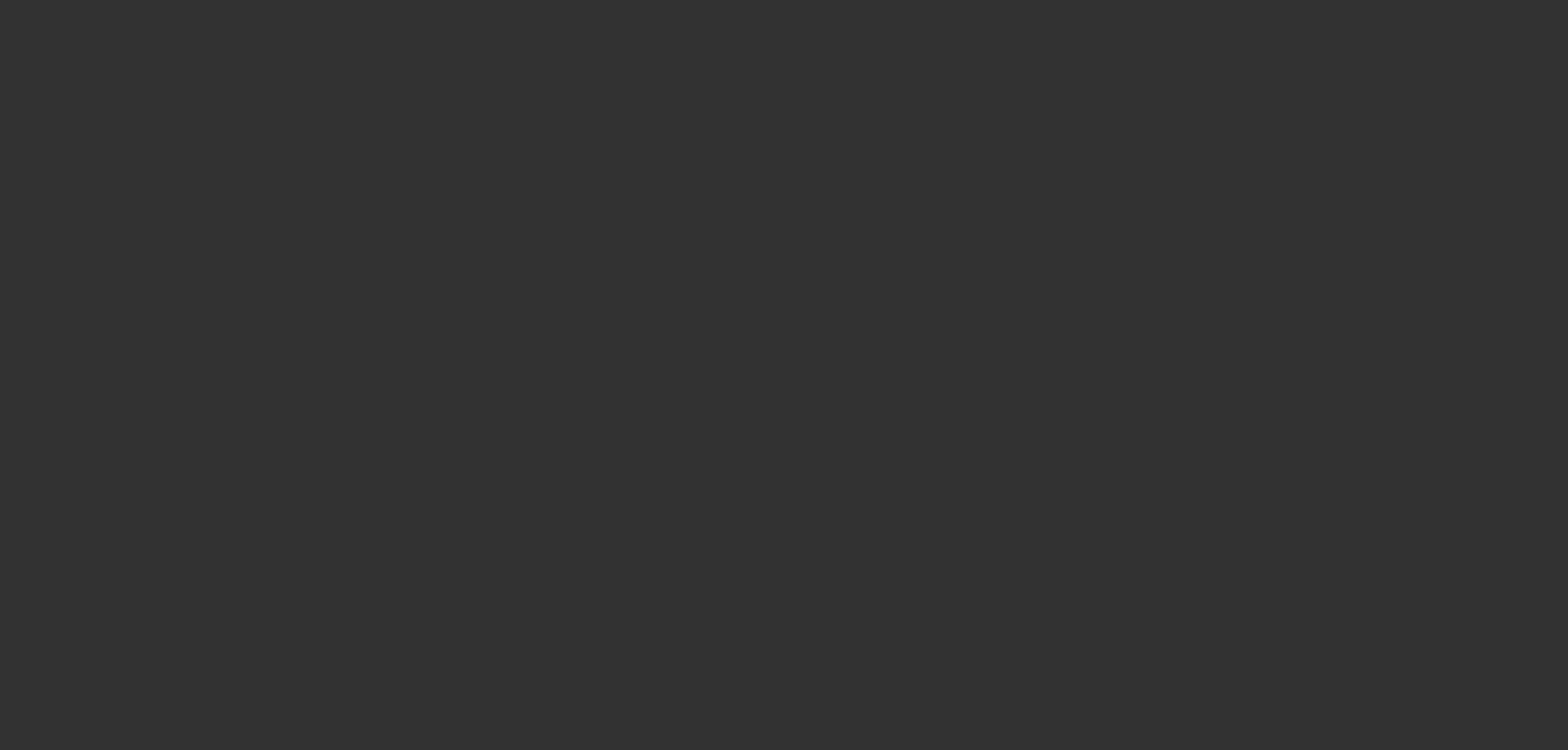
select select "3"
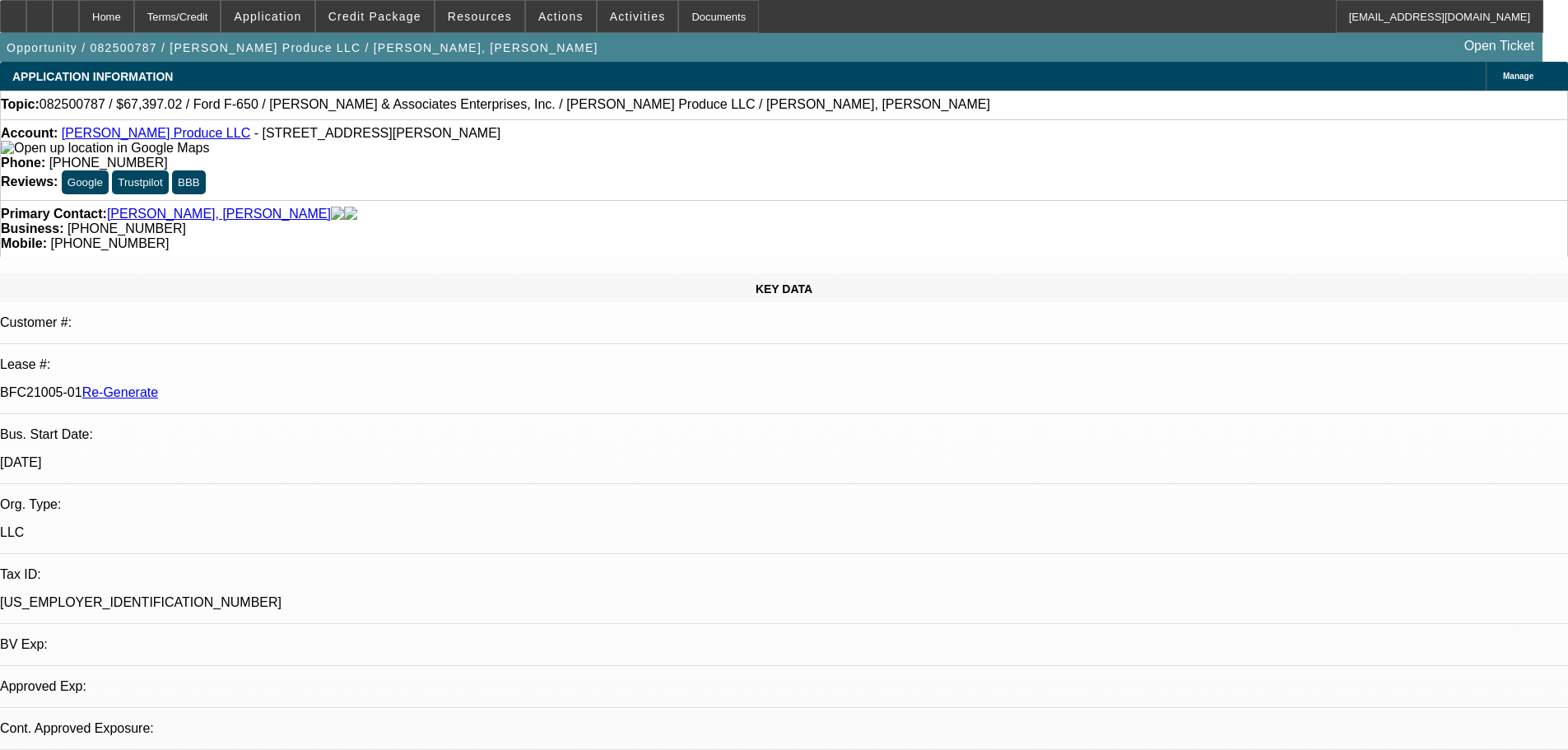
select select "0"
select select "6"
click at [623, 21] on span "Activities" at bounding box center [638, 17] width 56 height 13
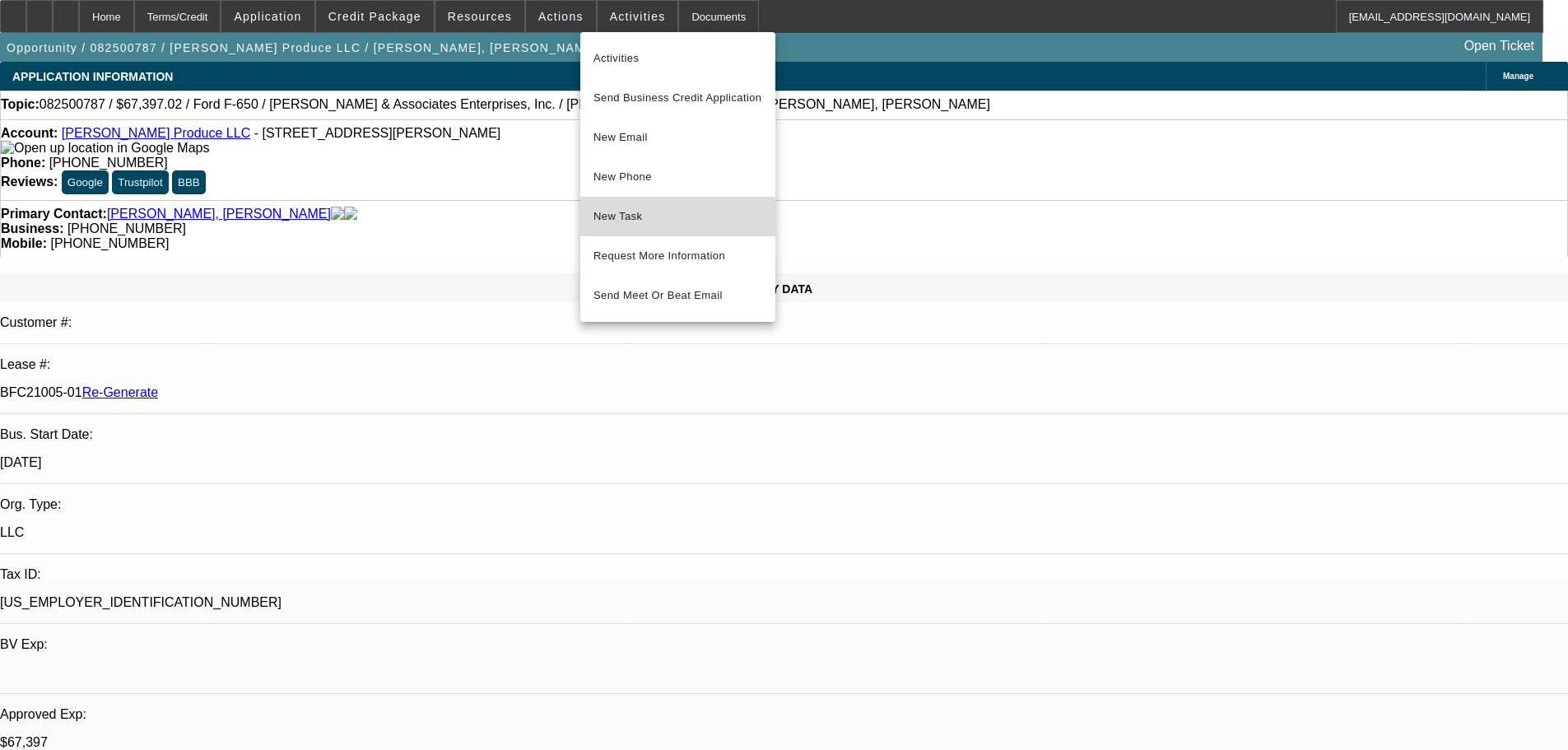
click at [631, 223] on span "New Task" at bounding box center [678, 217] width 169 height 20
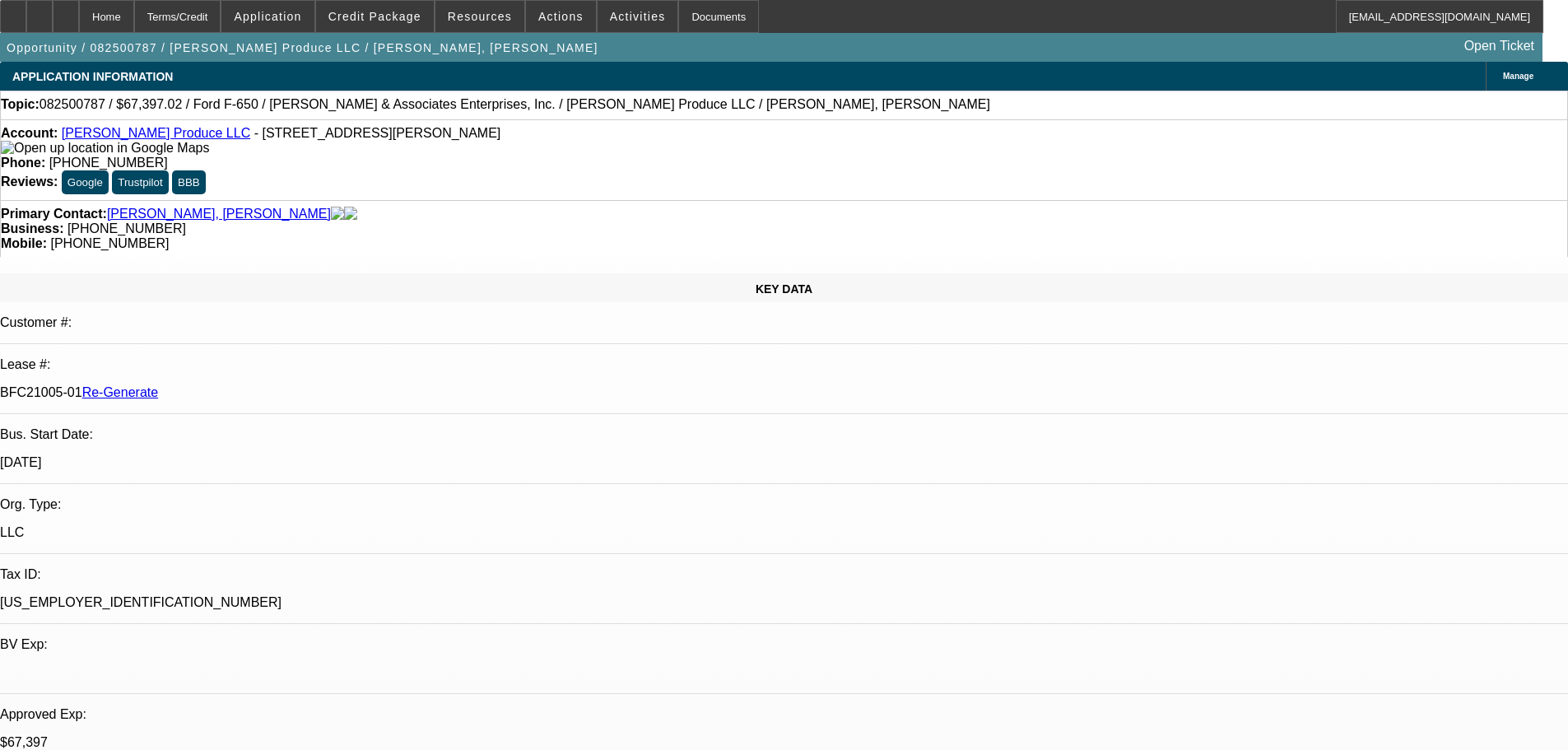
click at [408, 7] on span at bounding box center [375, 17] width 117 height 40
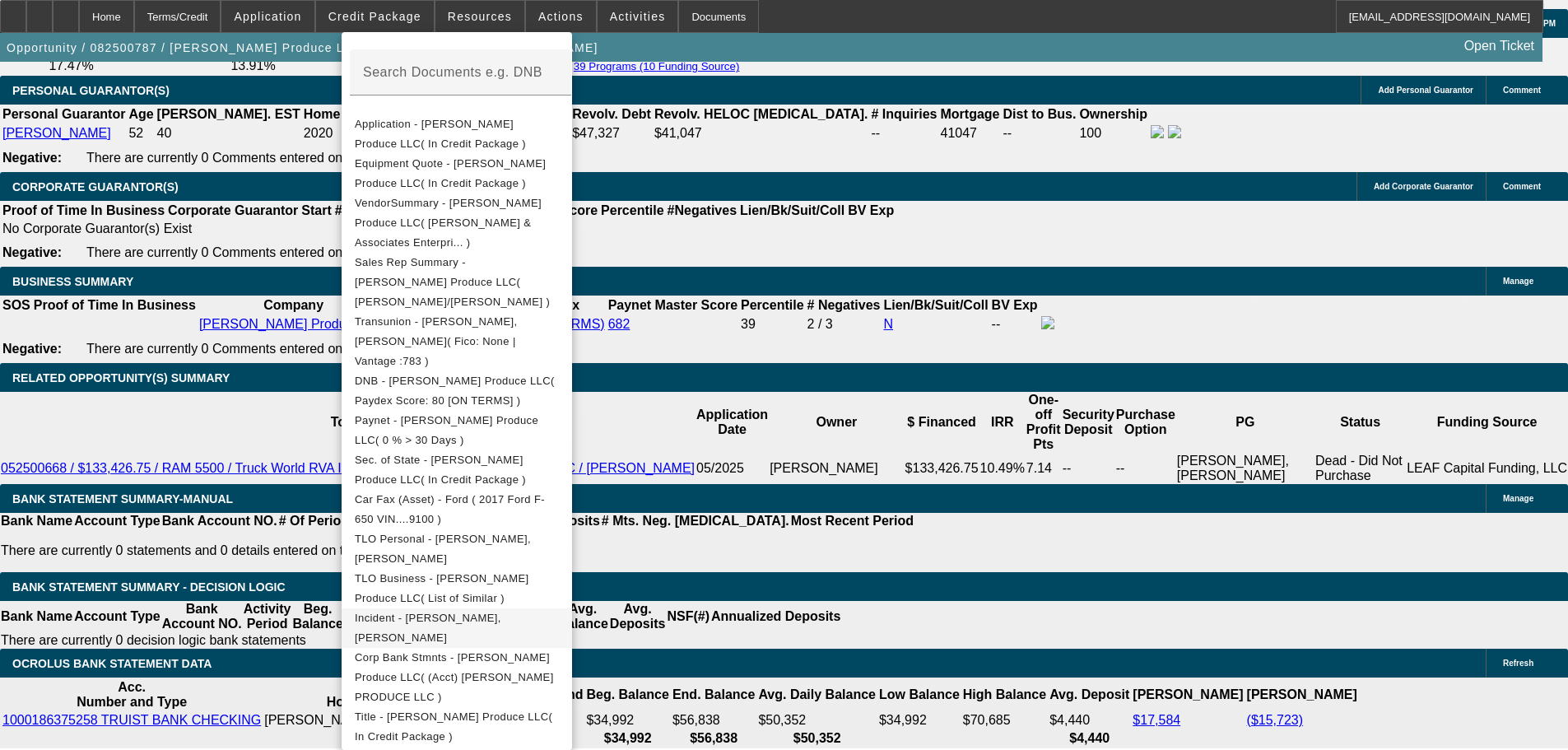
scroll to position [329, 0]
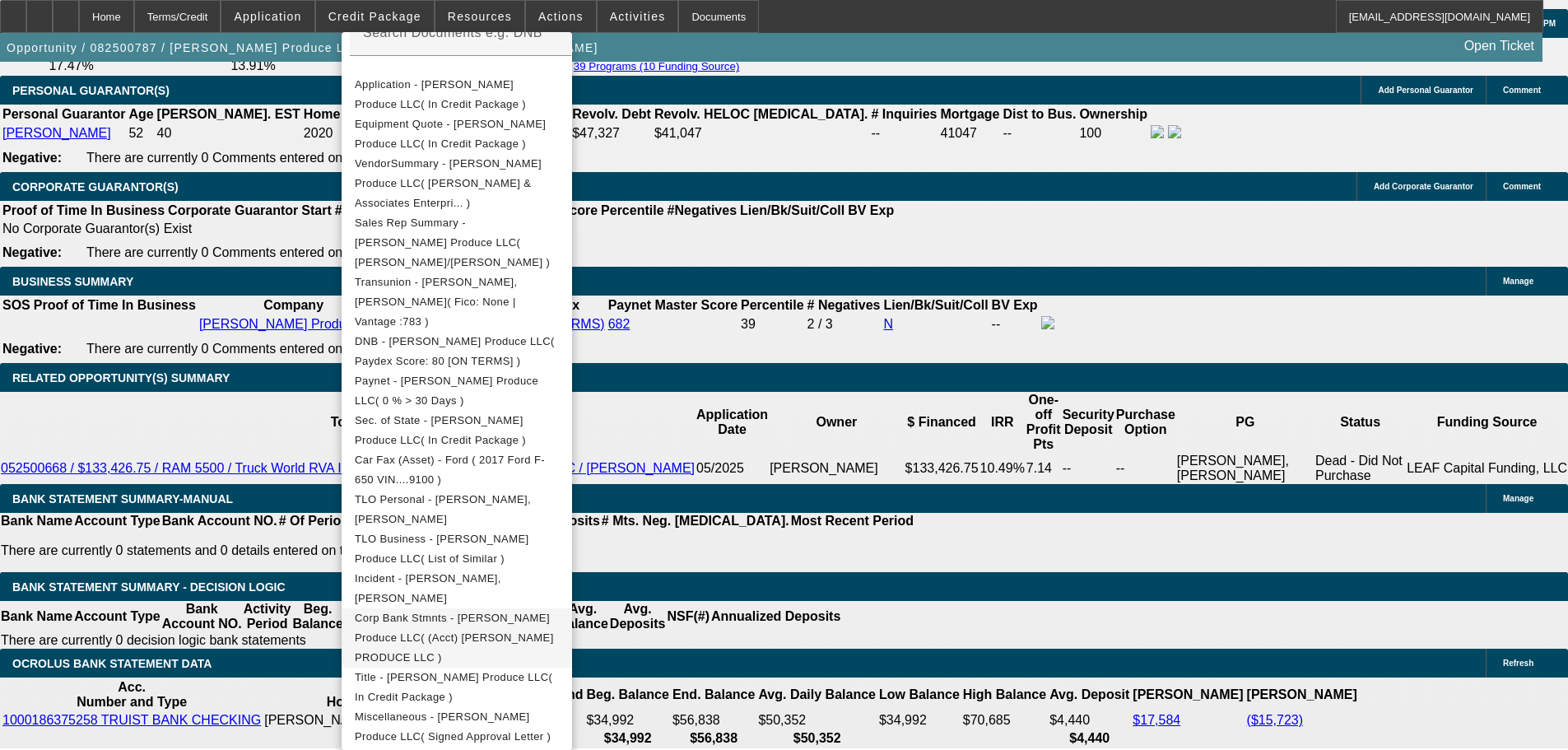
click at [502, 612] on span "Corp Bank Stmnts - Reyna Produce LLC( (Acct) REYNA PRODUCE LLC )" at bounding box center [454, 637] width 199 height 52
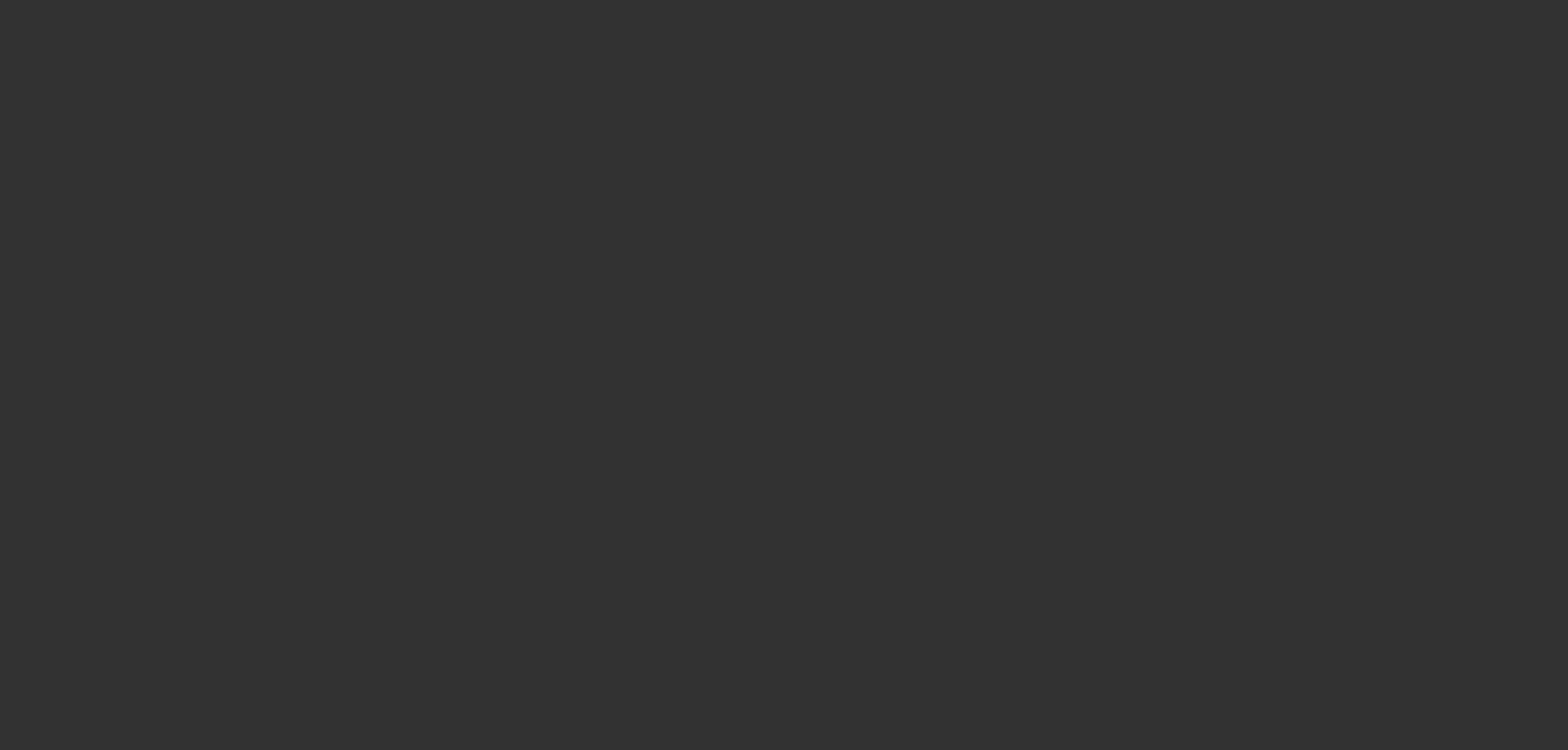
click at [1504, 258] on div at bounding box center [784, 375] width 1568 height 750
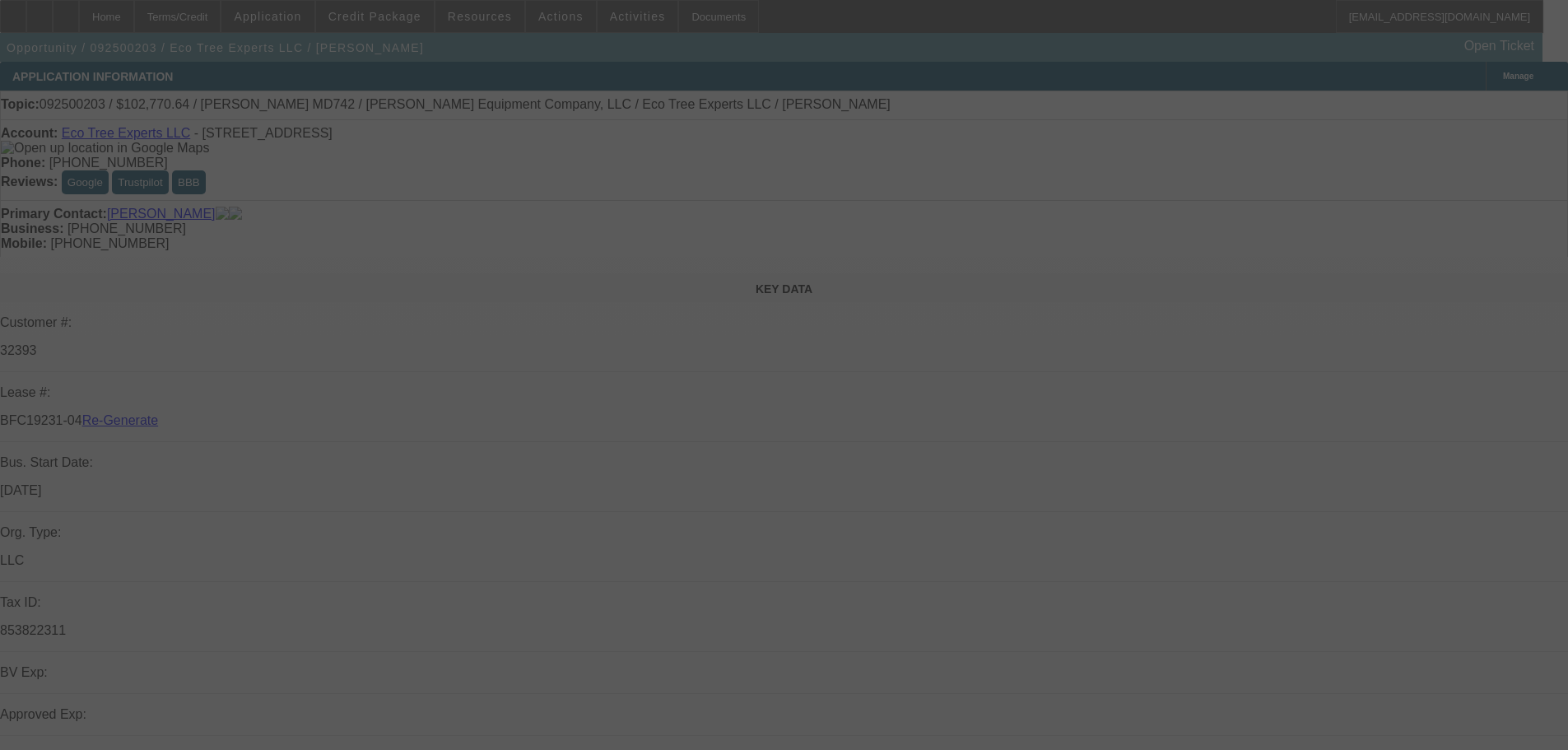
select select "3"
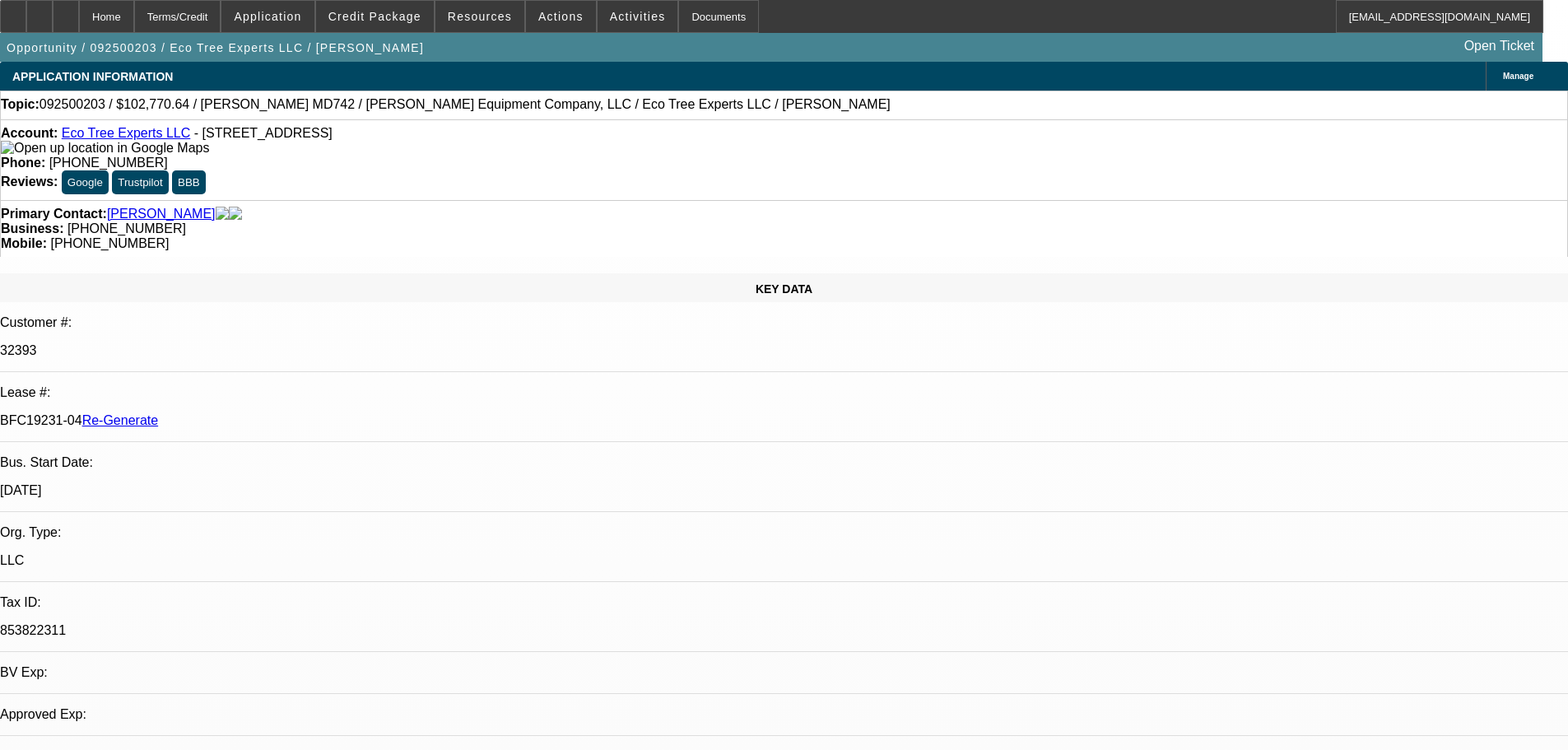
select select "0"
select select "1"
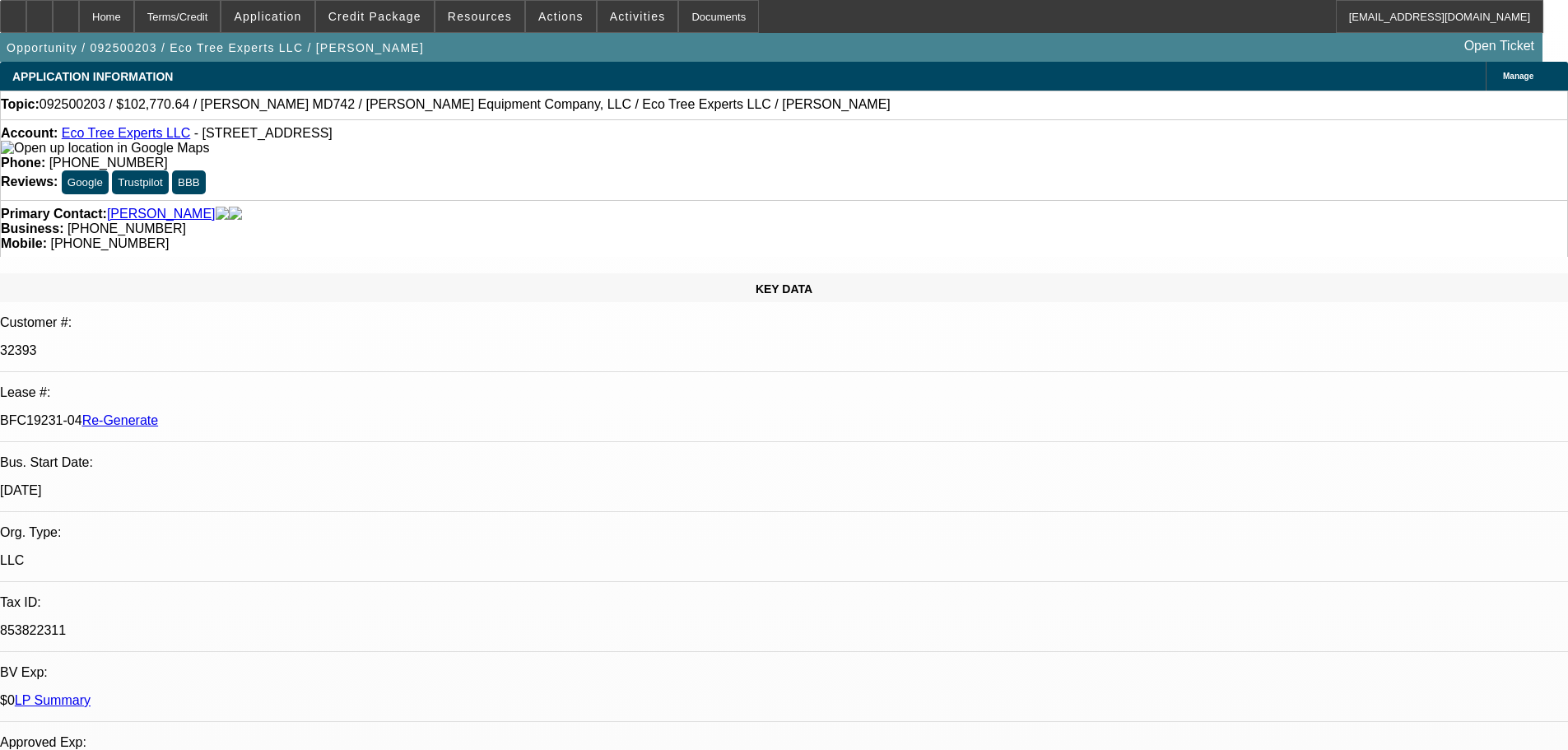
select select "6"
click at [610, 22] on span "Activities" at bounding box center [638, 17] width 56 height 13
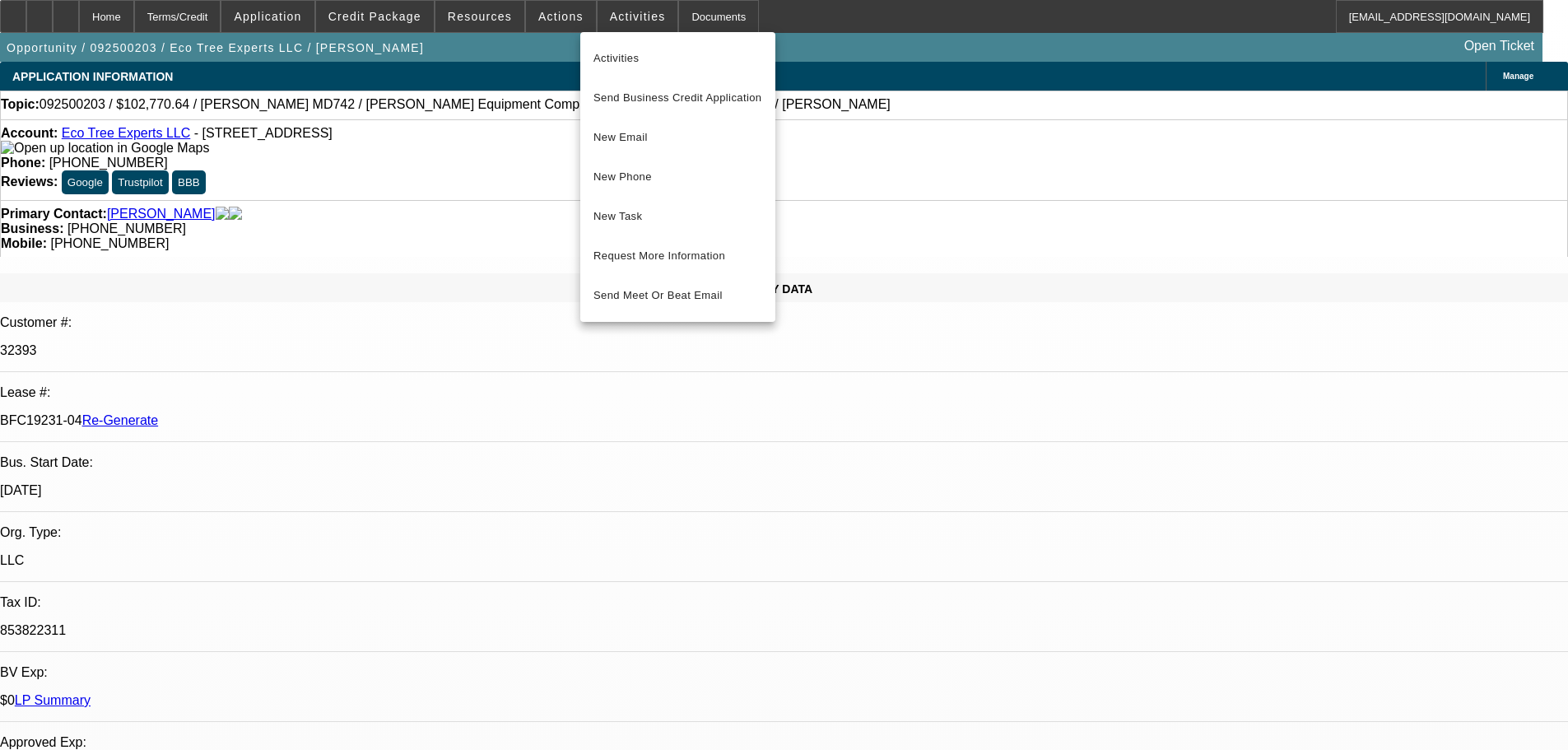
click at [1170, 329] on div at bounding box center [784, 375] width 1568 height 750
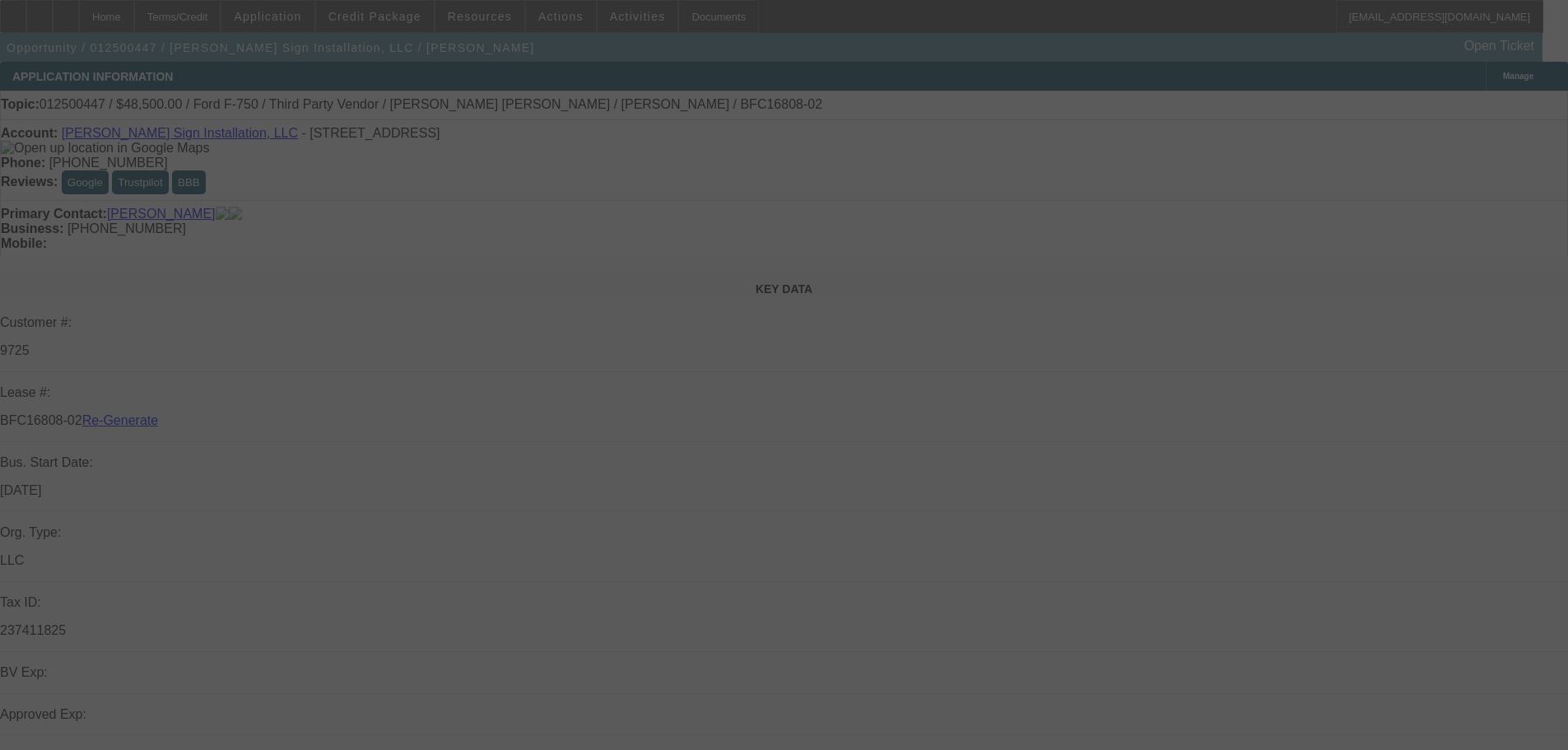
select select "4"
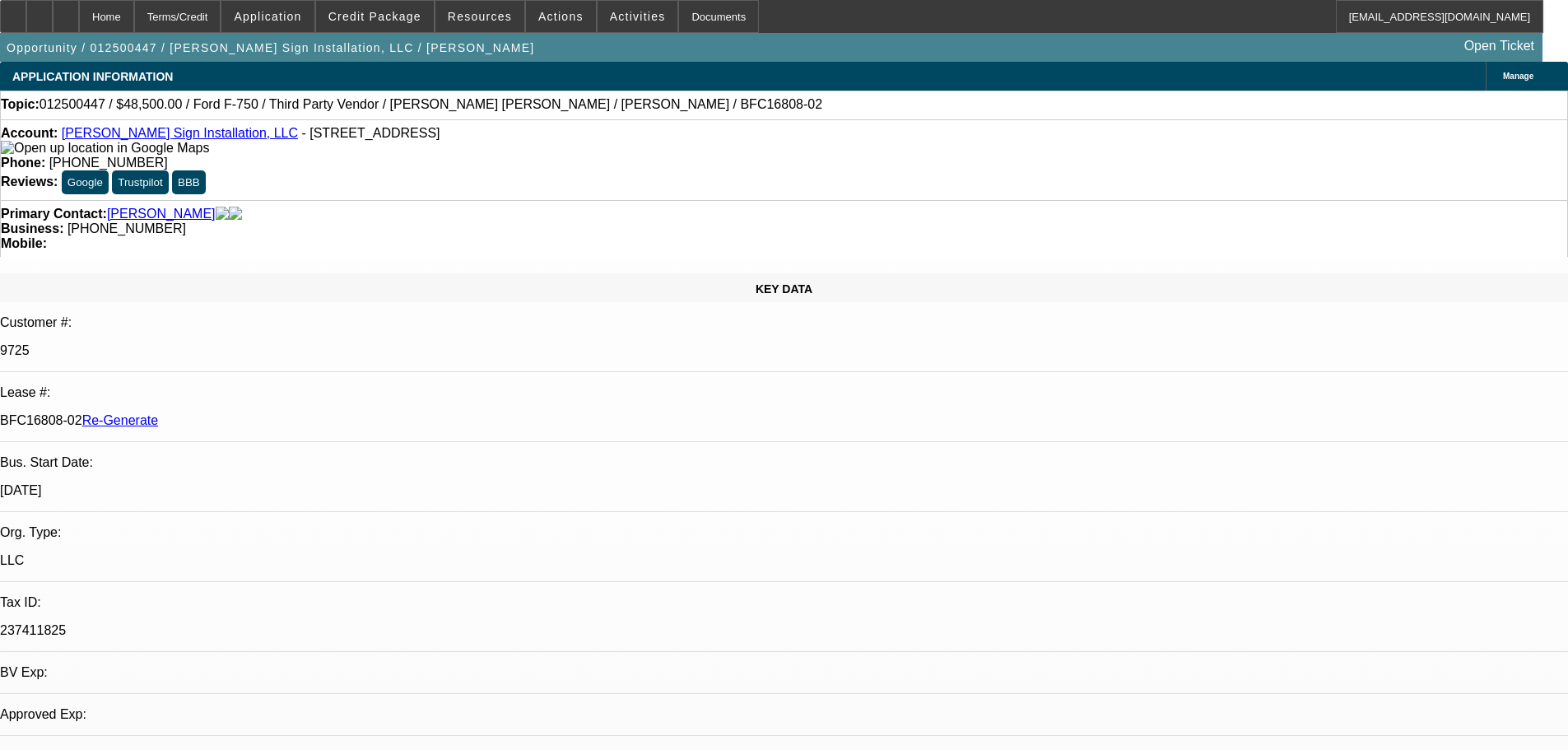
select select "0"
select select "6"
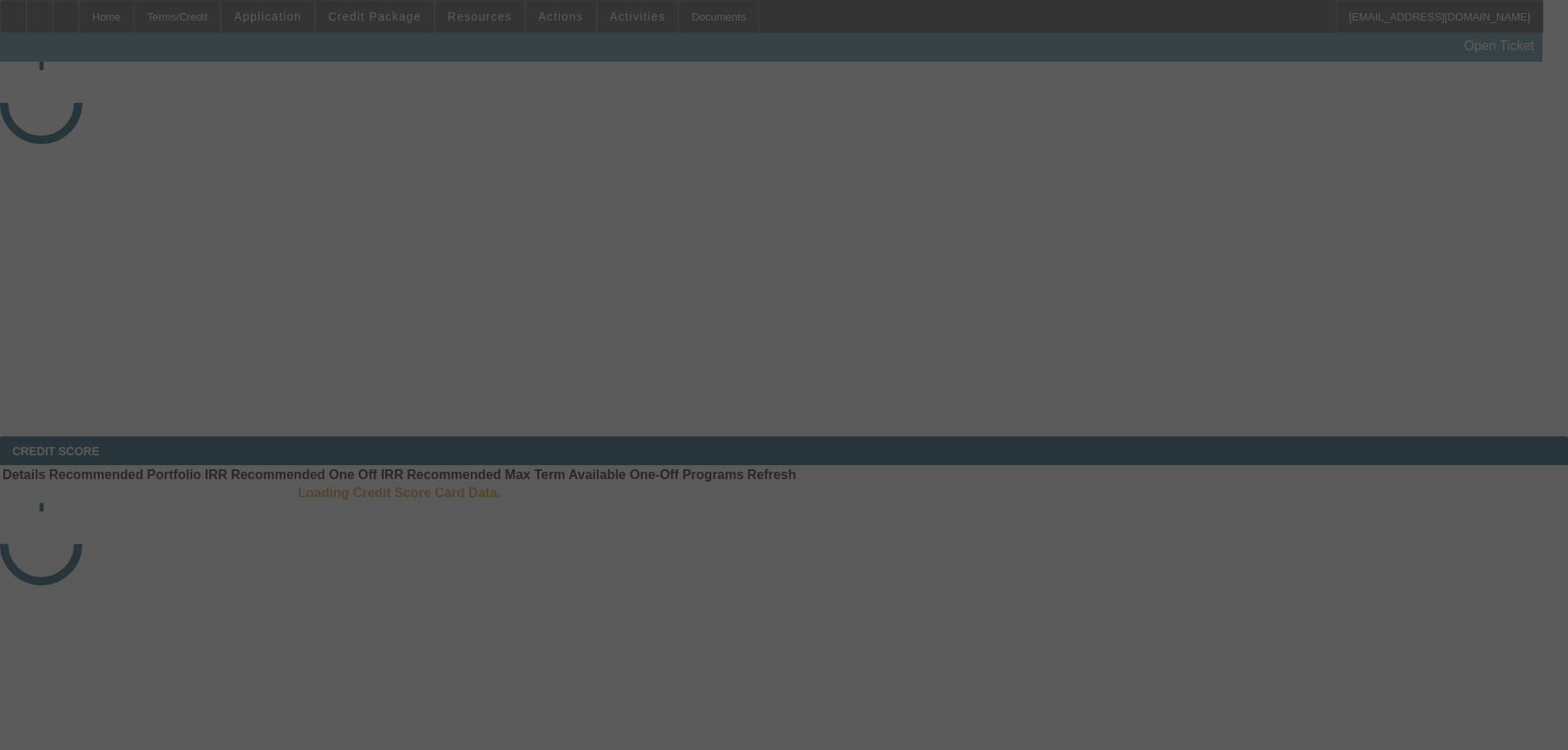
select select "3"
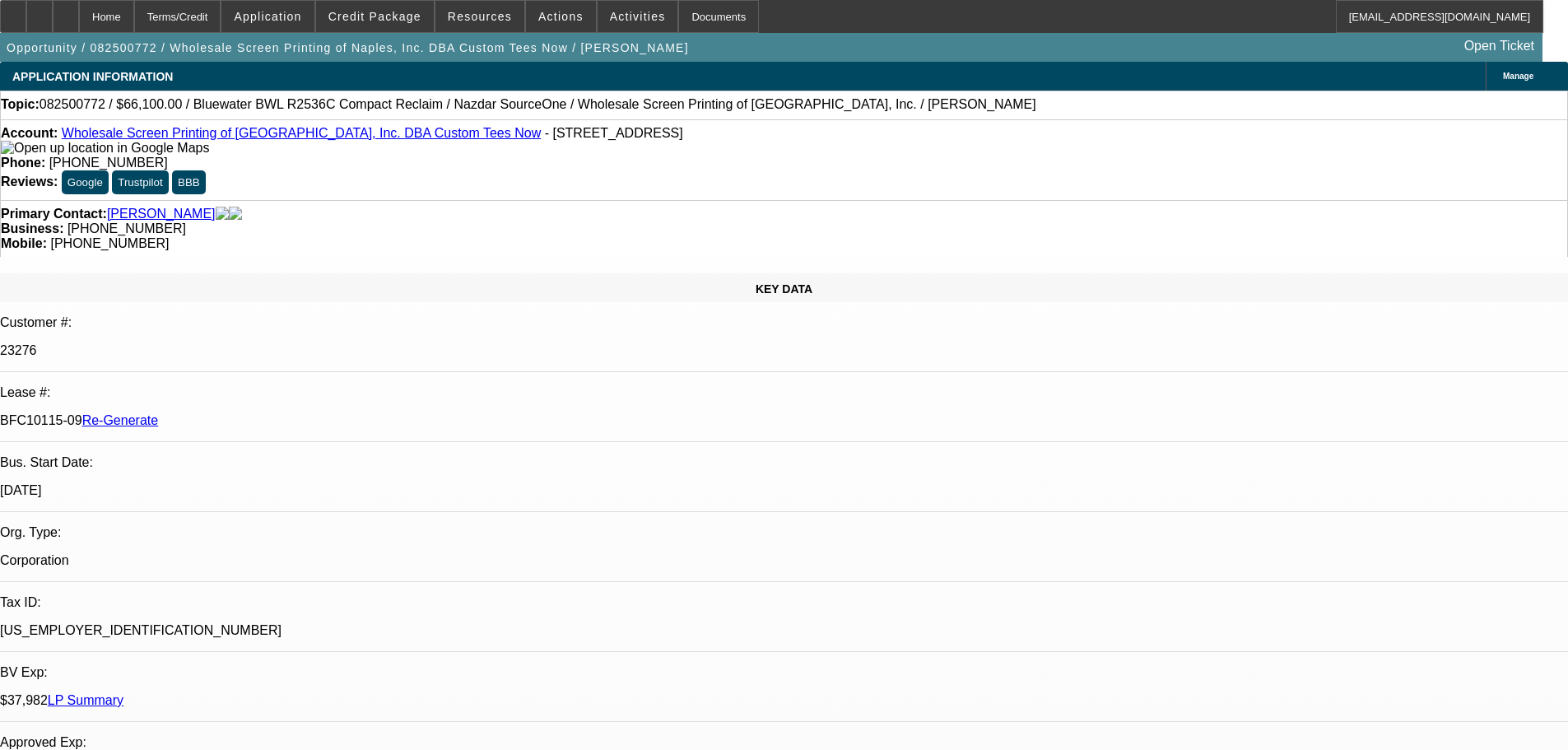
select select "0"
select select "2"
click at [687, 5] on div "Documents" at bounding box center [717, 17] width 80 height 33
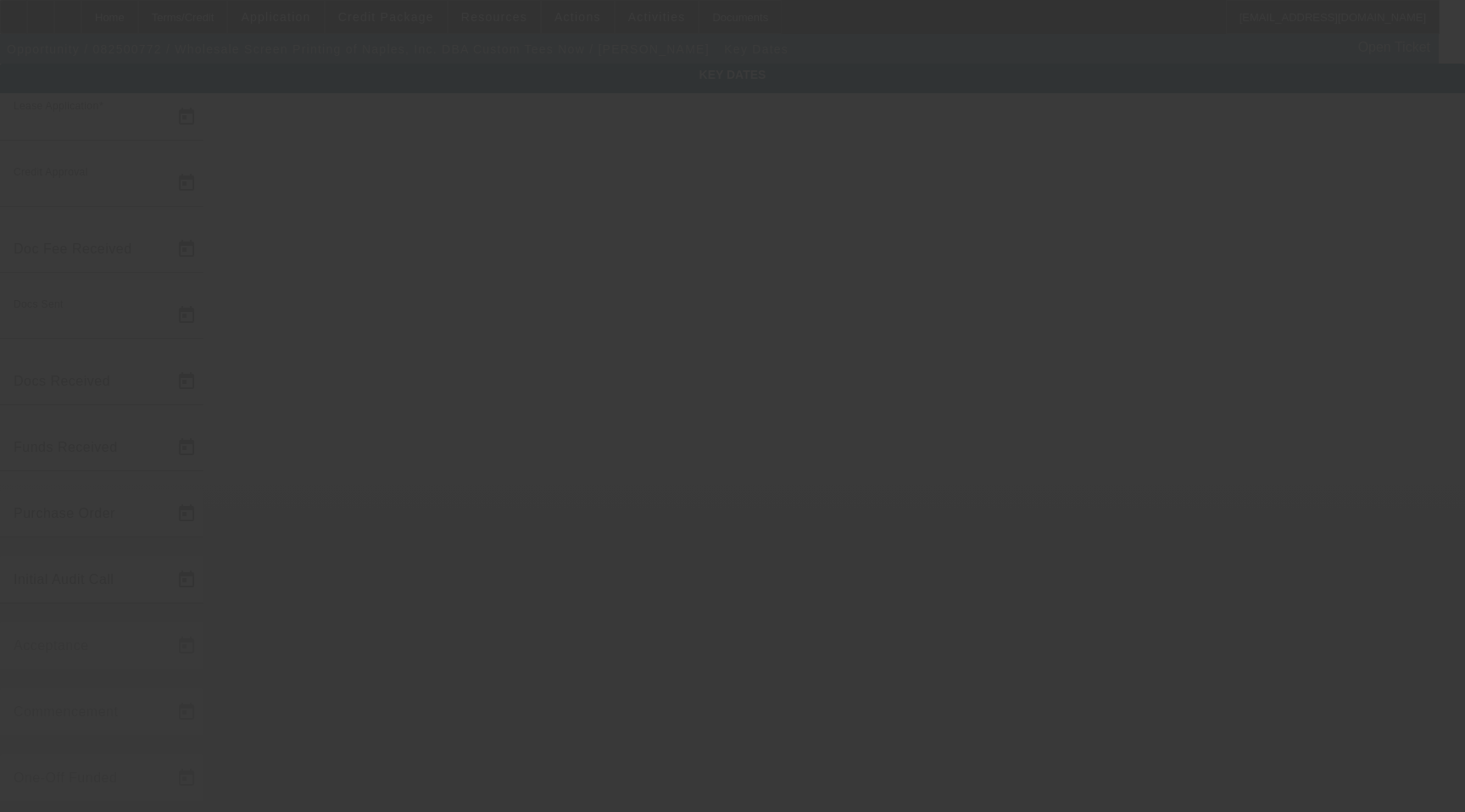
type input "[DATE]"
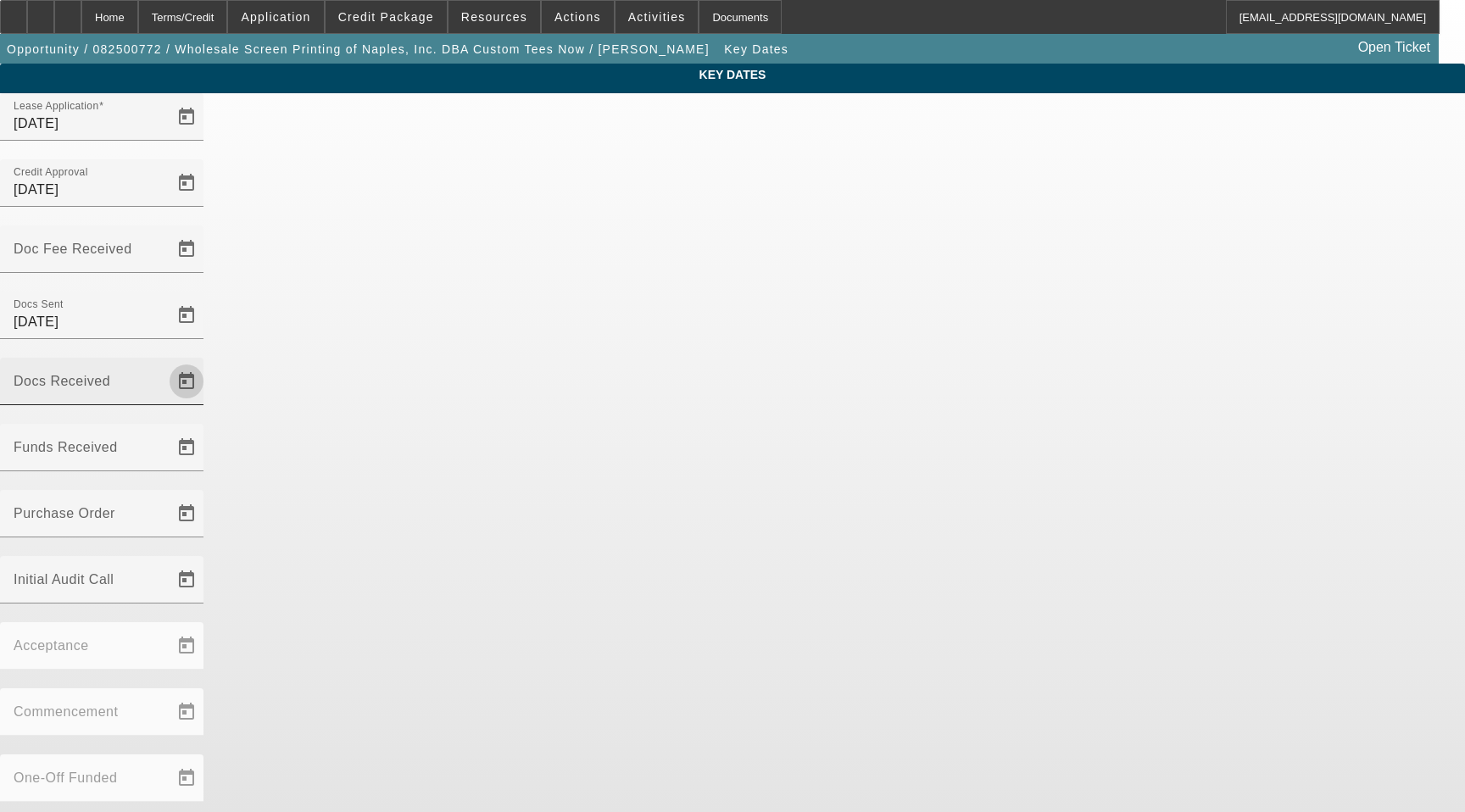
click at [207, 361] on span "Open calendar" at bounding box center [187, 382] width 41 height 41
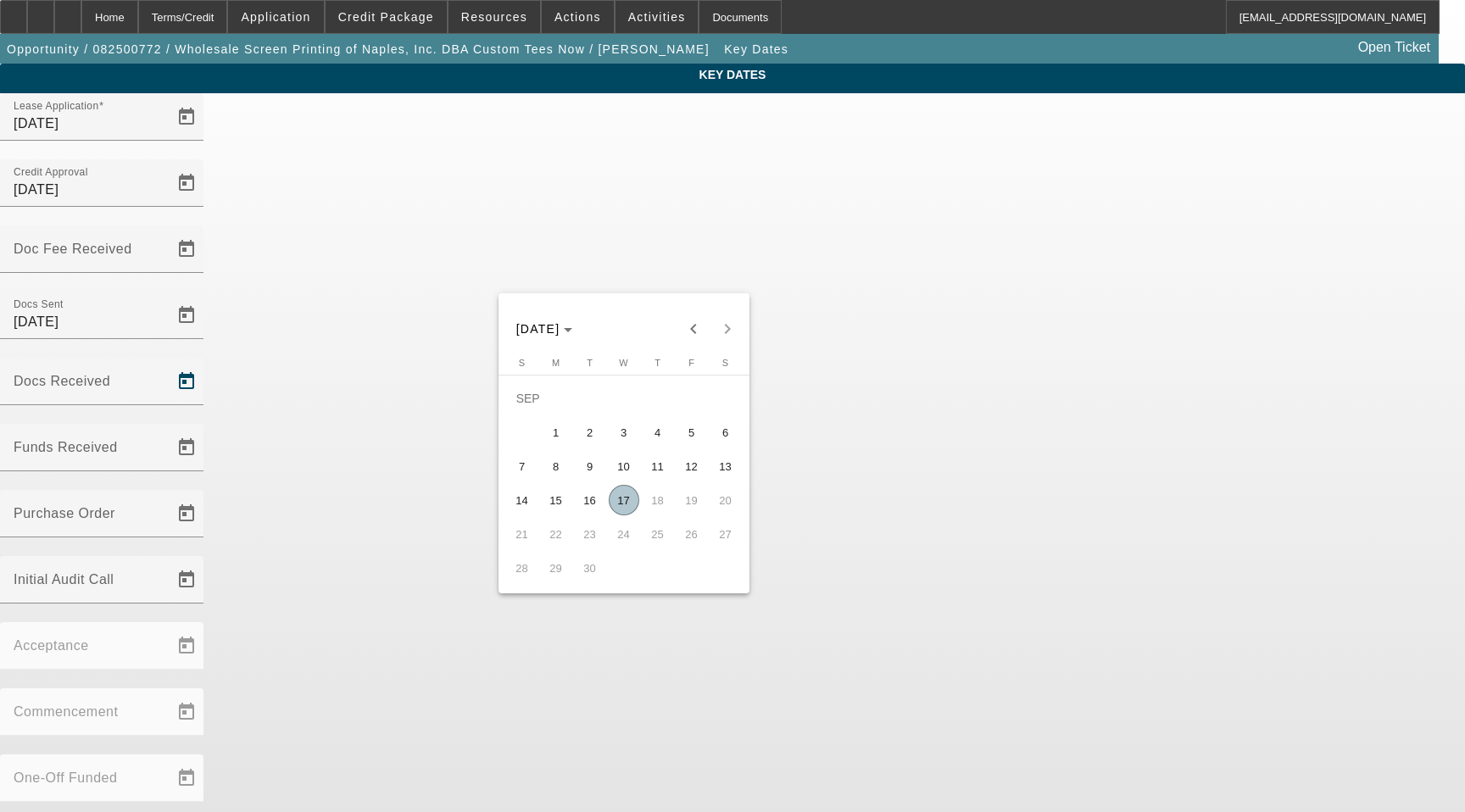
click at [581, 469] on span "9" at bounding box center [590, 466] width 31 height 31
type input "[DATE]"
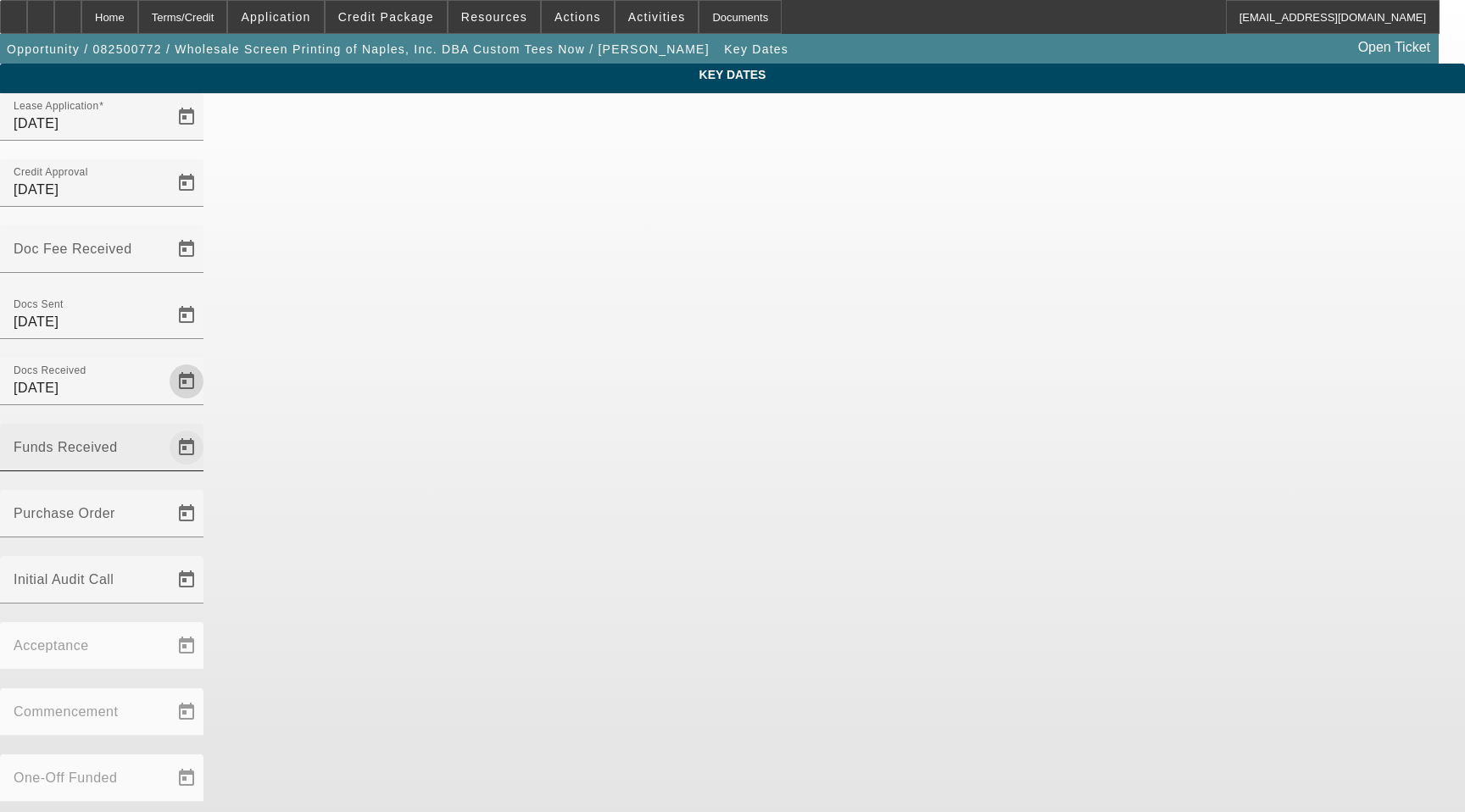
click at [207, 427] on span "Open calendar" at bounding box center [187, 447] width 41 height 41
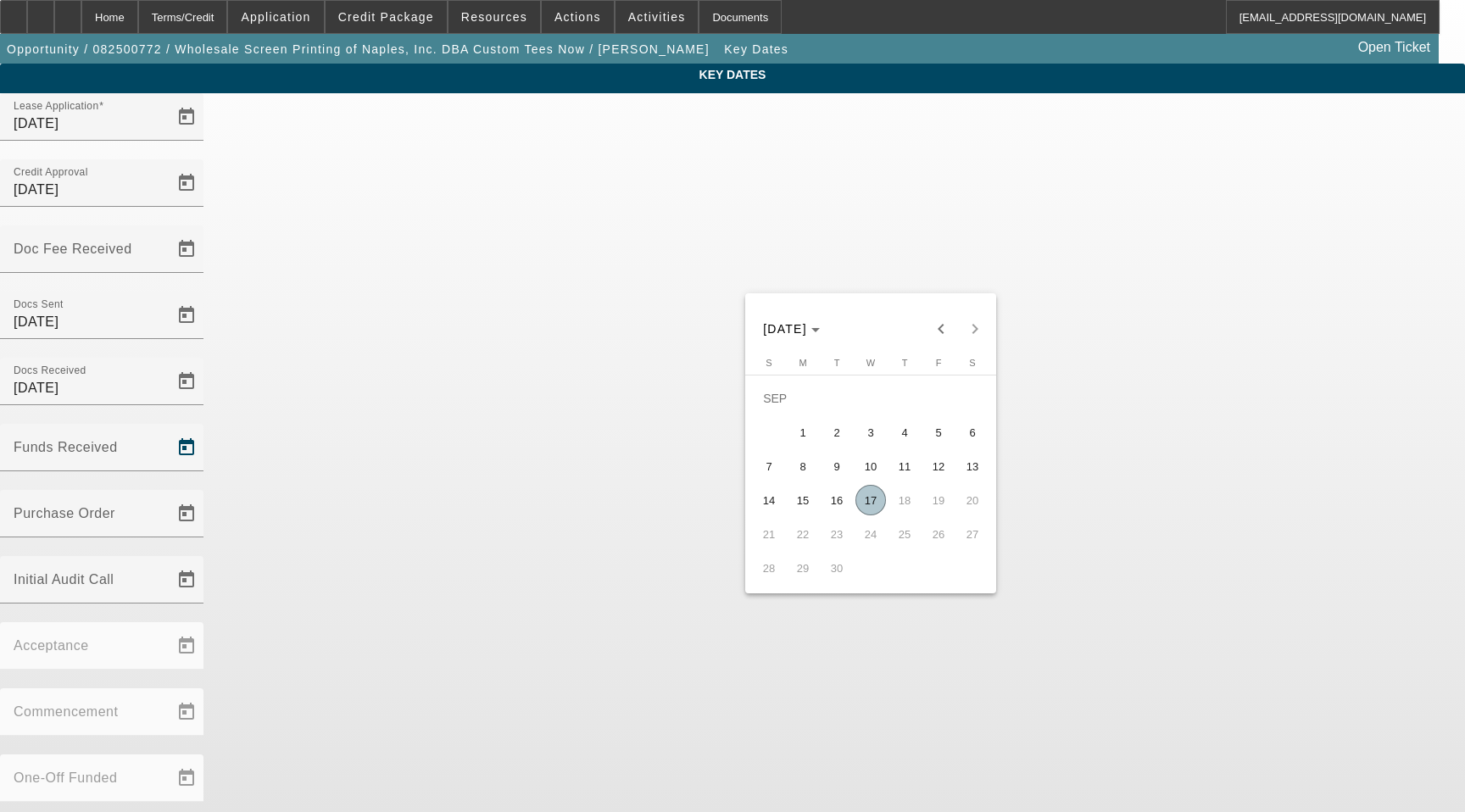
click at [871, 509] on span "17" at bounding box center [870, 500] width 31 height 31
type input "[DATE]"
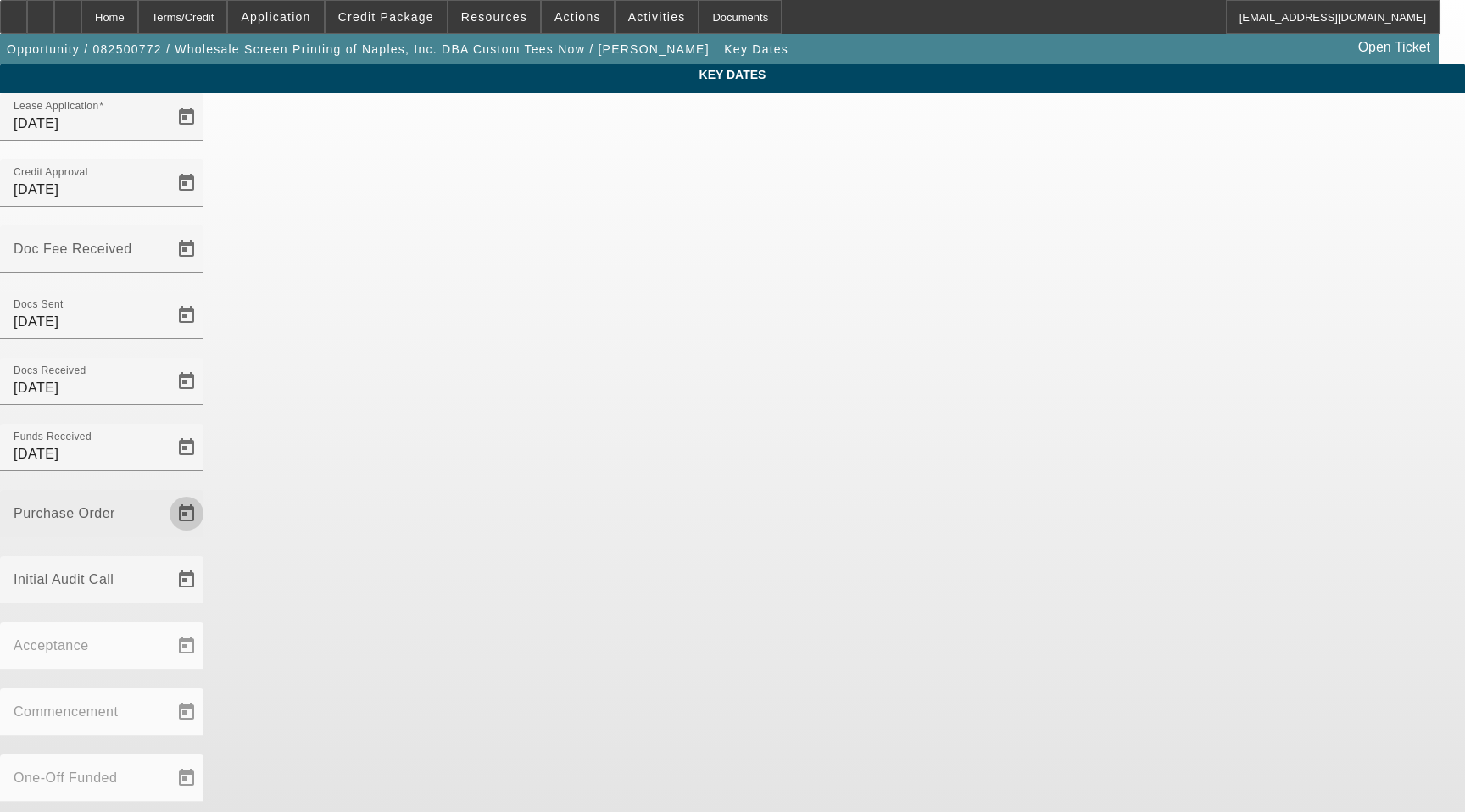
click at [207, 493] on span "Open calendar" at bounding box center [187, 514] width 41 height 41
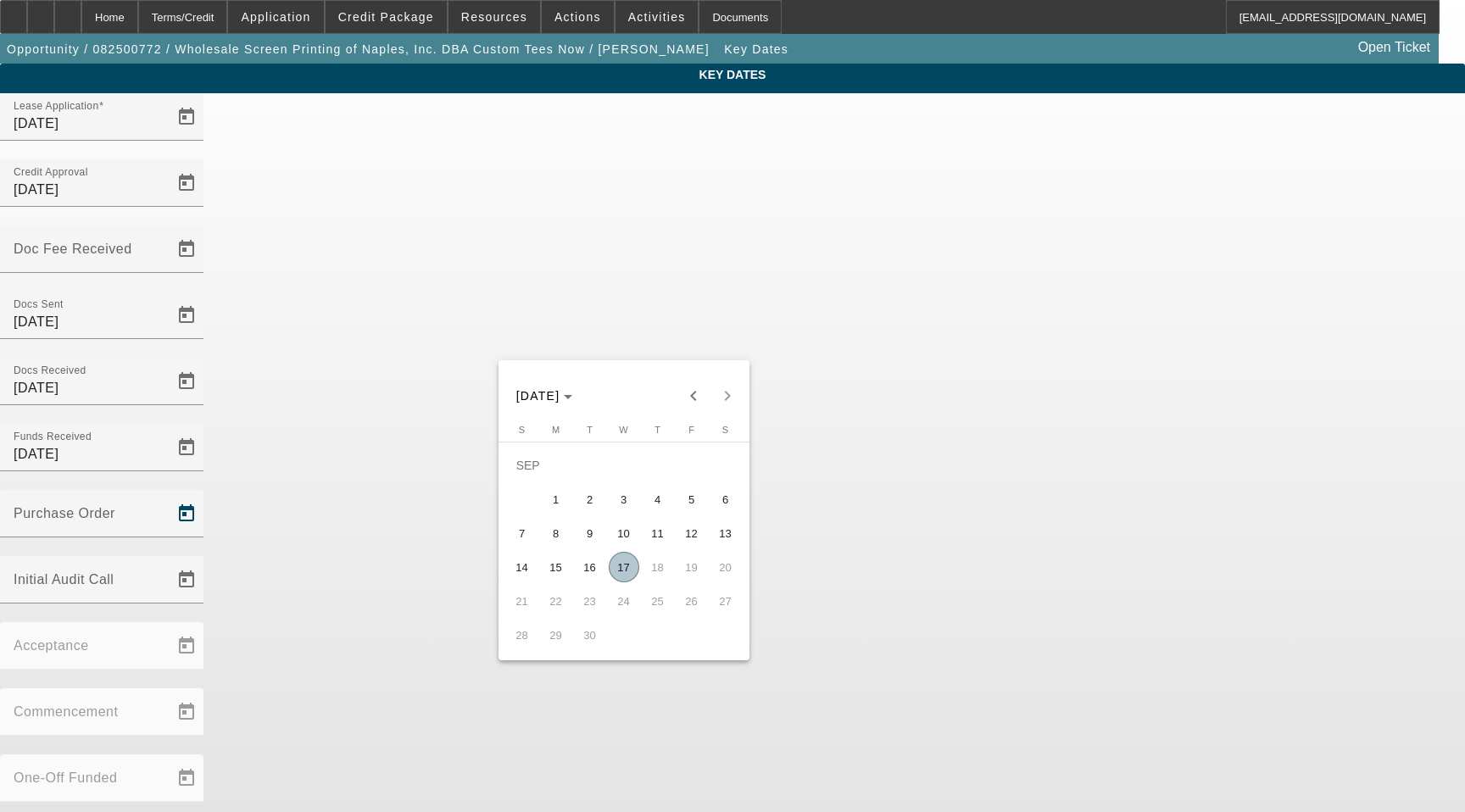
click at [620, 565] on span "17" at bounding box center [624, 567] width 31 height 31
type input "[DATE]"
